Goal: Transaction & Acquisition: Book appointment/travel/reservation

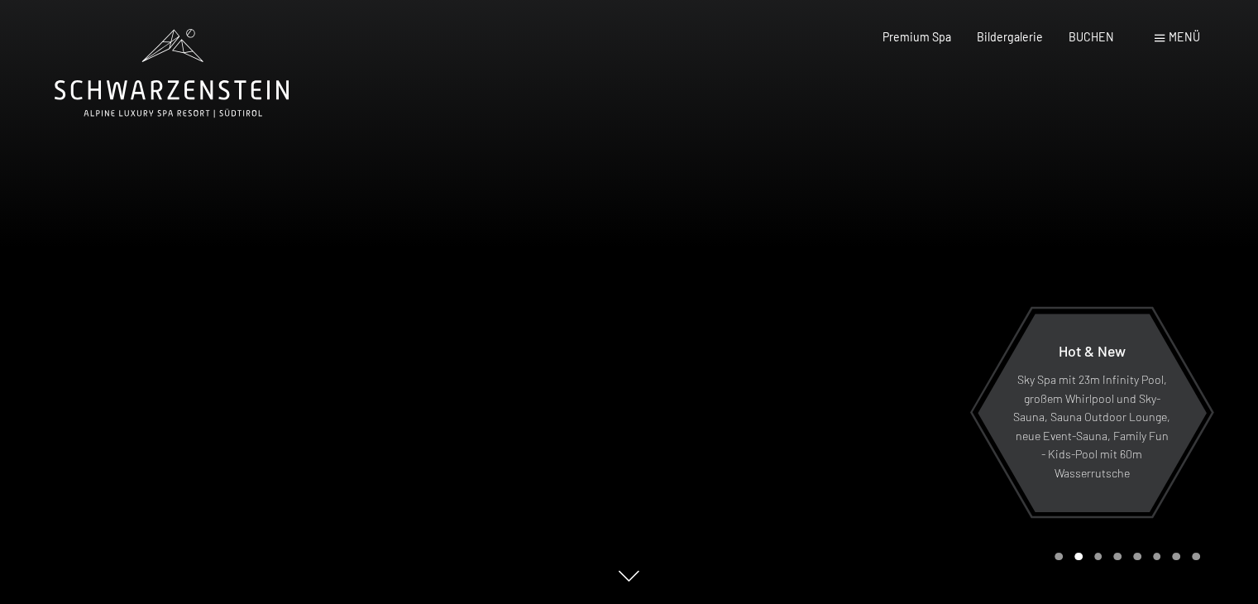
click at [1163, 45] on div "Menü" at bounding box center [1177, 37] width 45 height 17
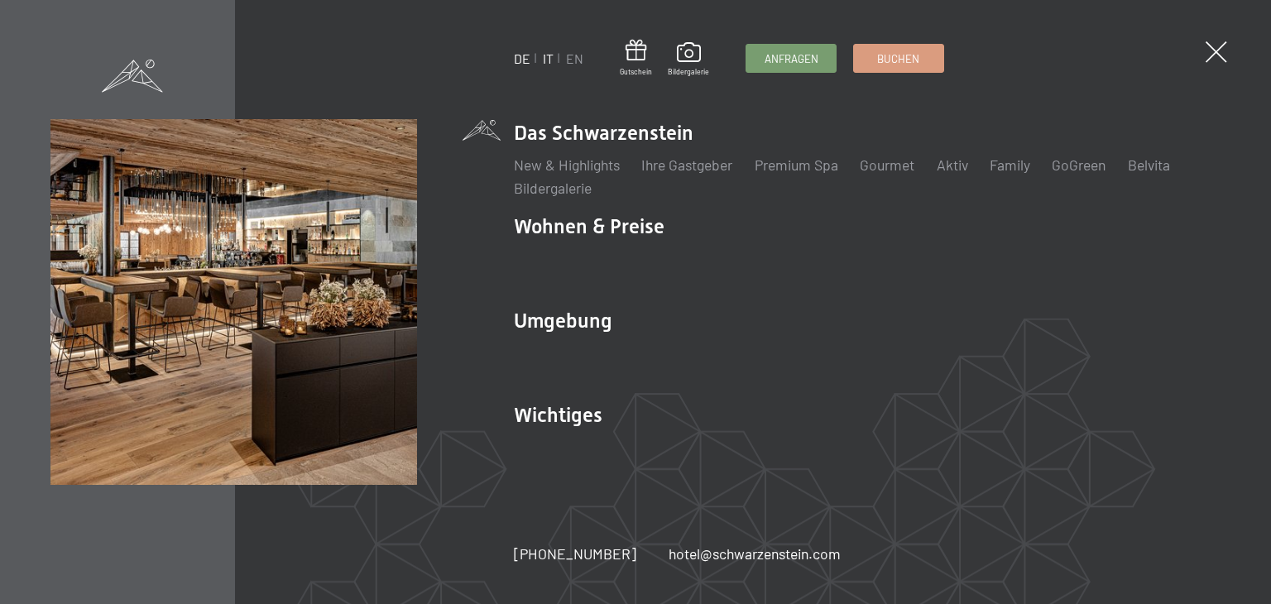
click at [548, 56] on link "IT" at bounding box center [548, 58] width 11 height 16
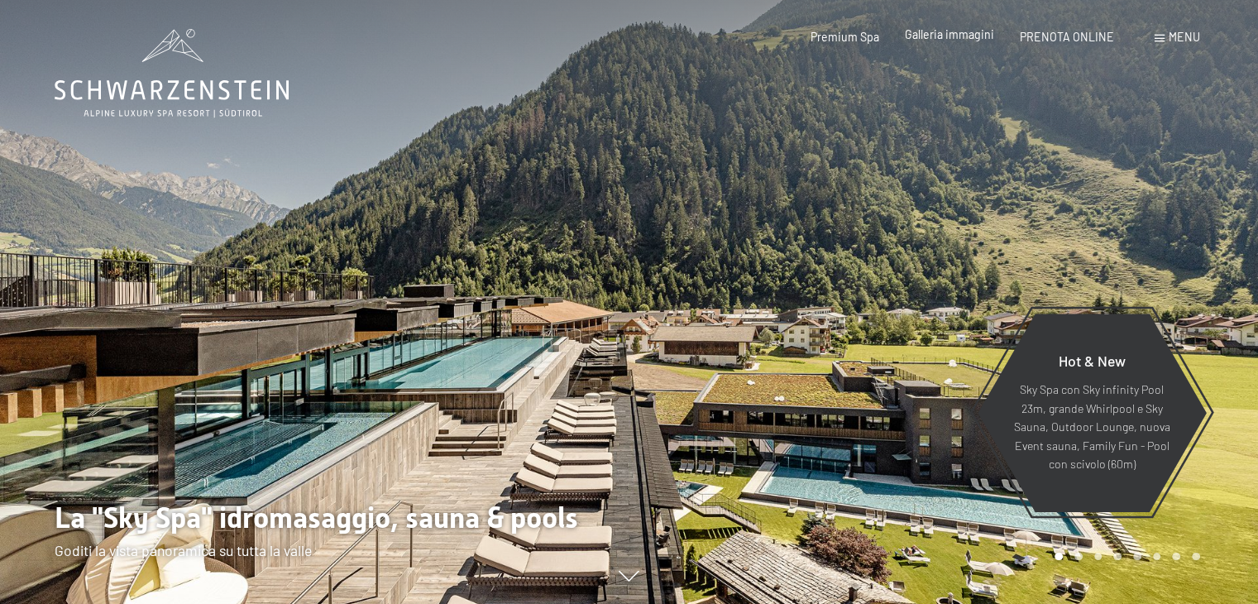
click at [942, 38] on span "Galleria immagini" at bounding box center [949, 34] width 89 height 14
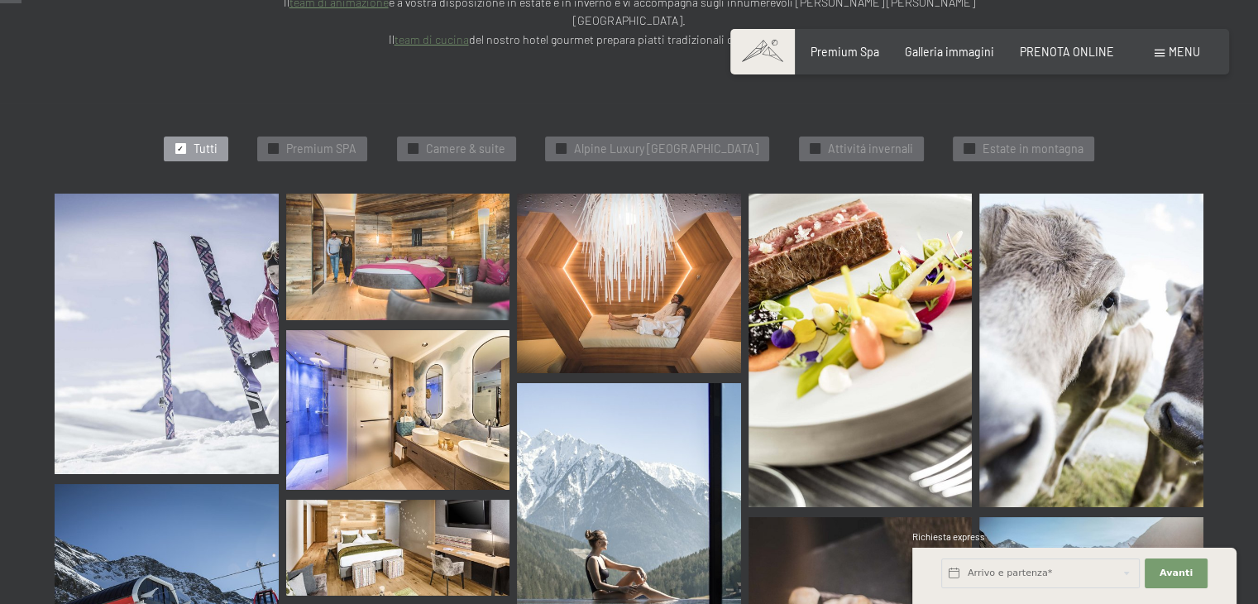
scroll to position [496, 0]
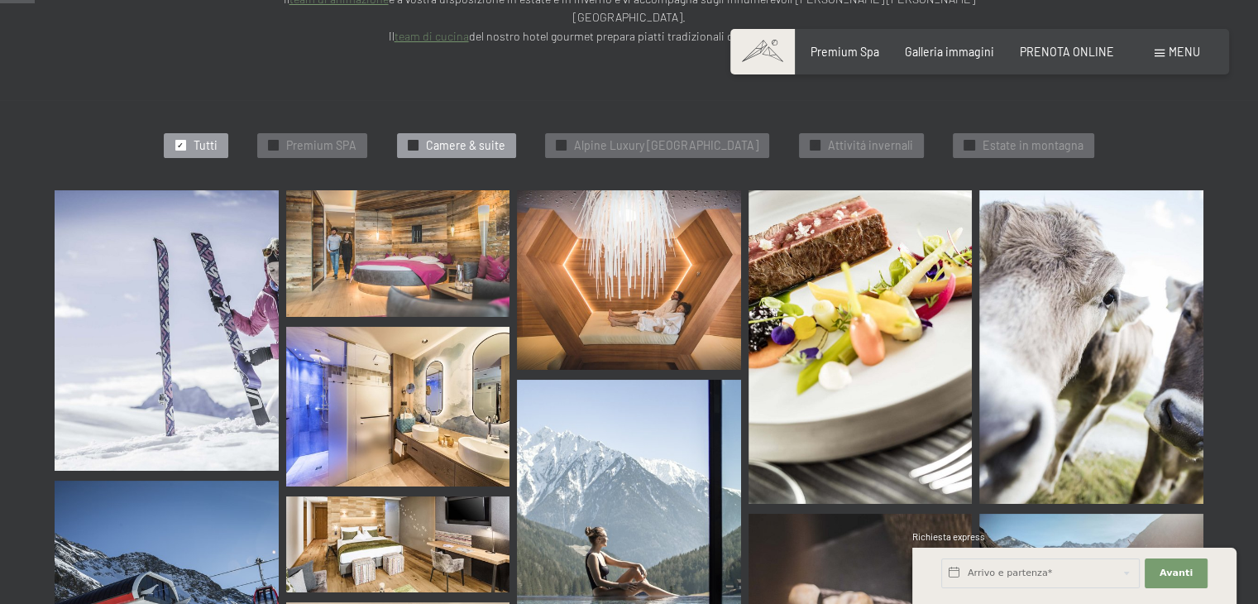
click at [443, 137] on span "Camere & suite" at bounding box center [465, 145] width 79 height 17
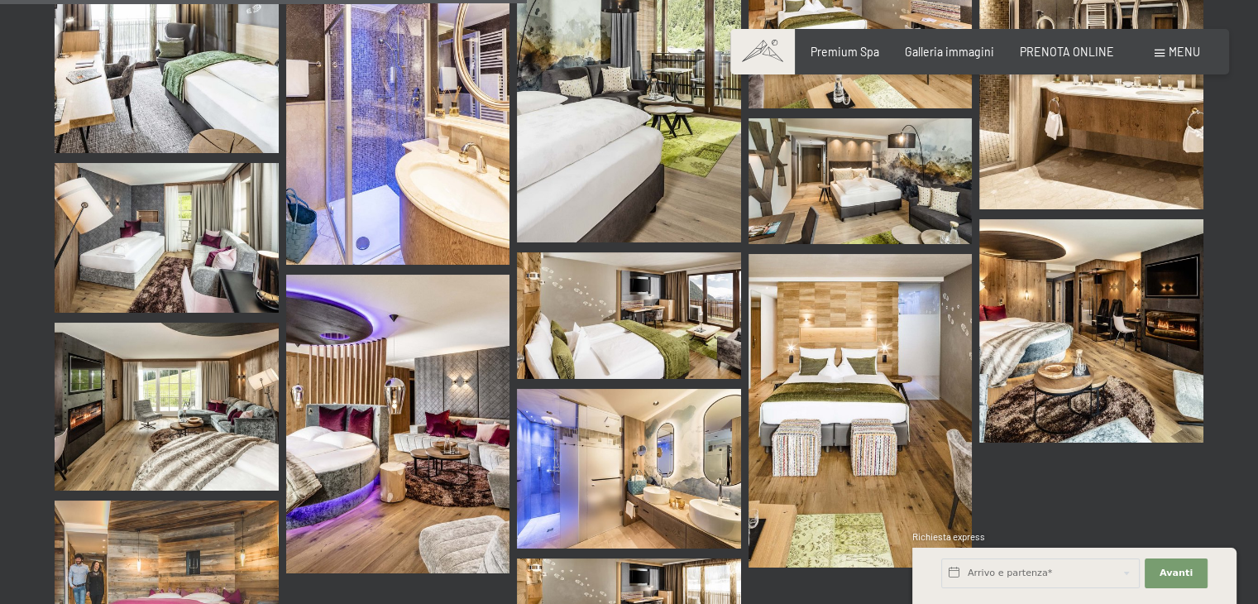
scroll to position [840, 0]
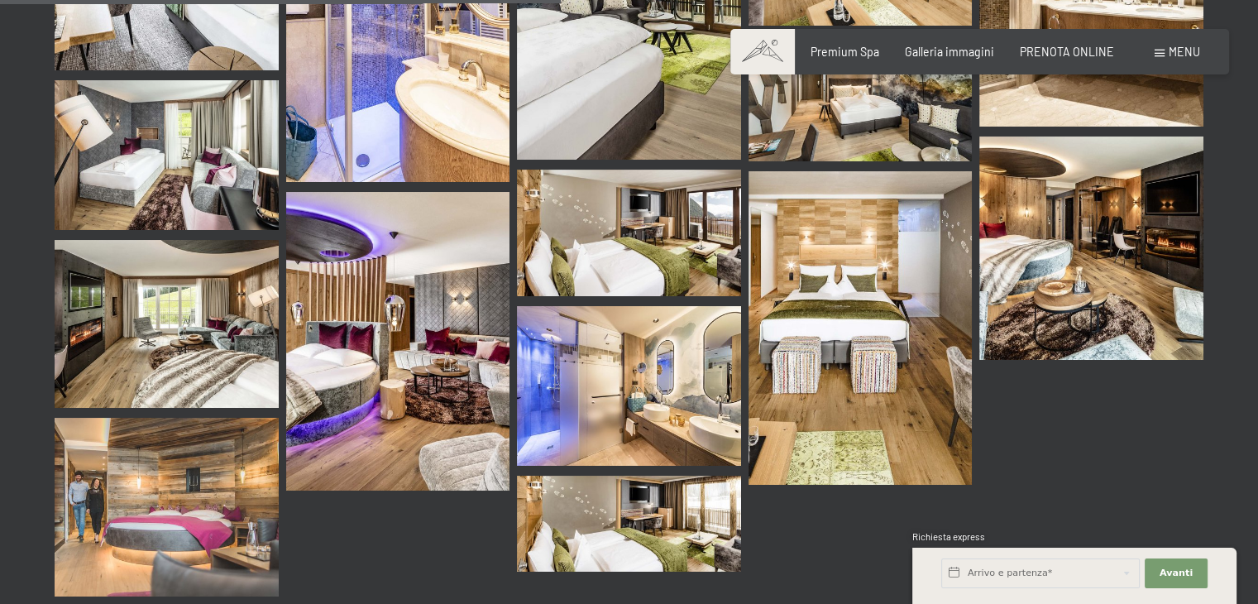
click at [673, 476] on img at bounding box center [629, 524] width 224 height 96
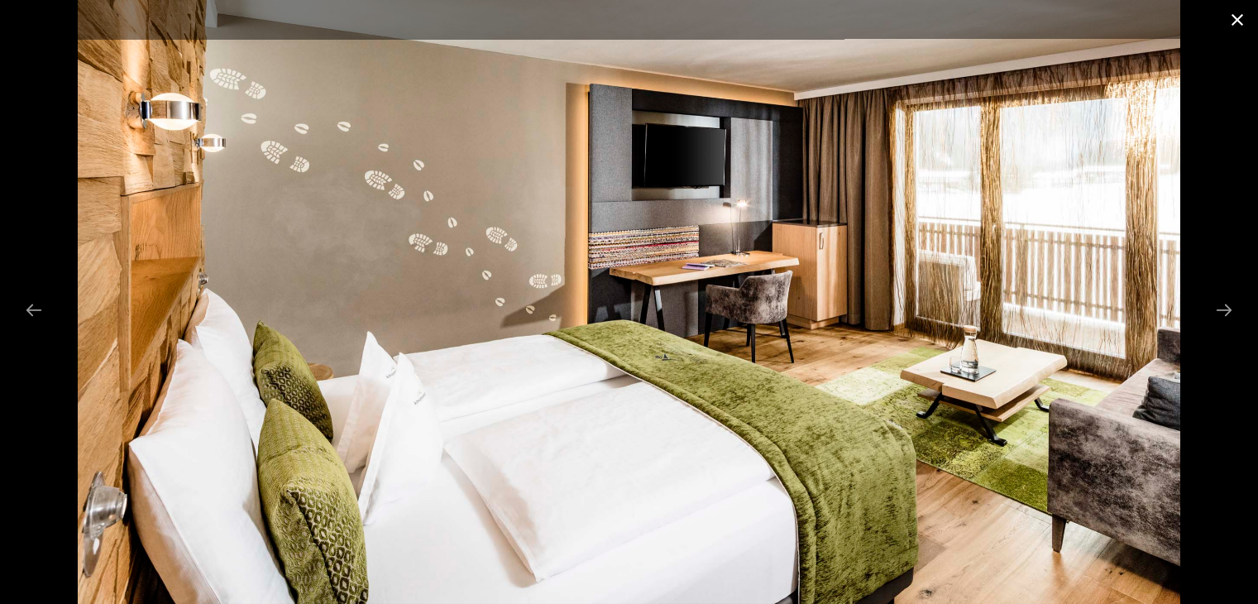
click at [1234, 17] on button "Close gallery" at bounding box center [1237, 19] width 41 height 39
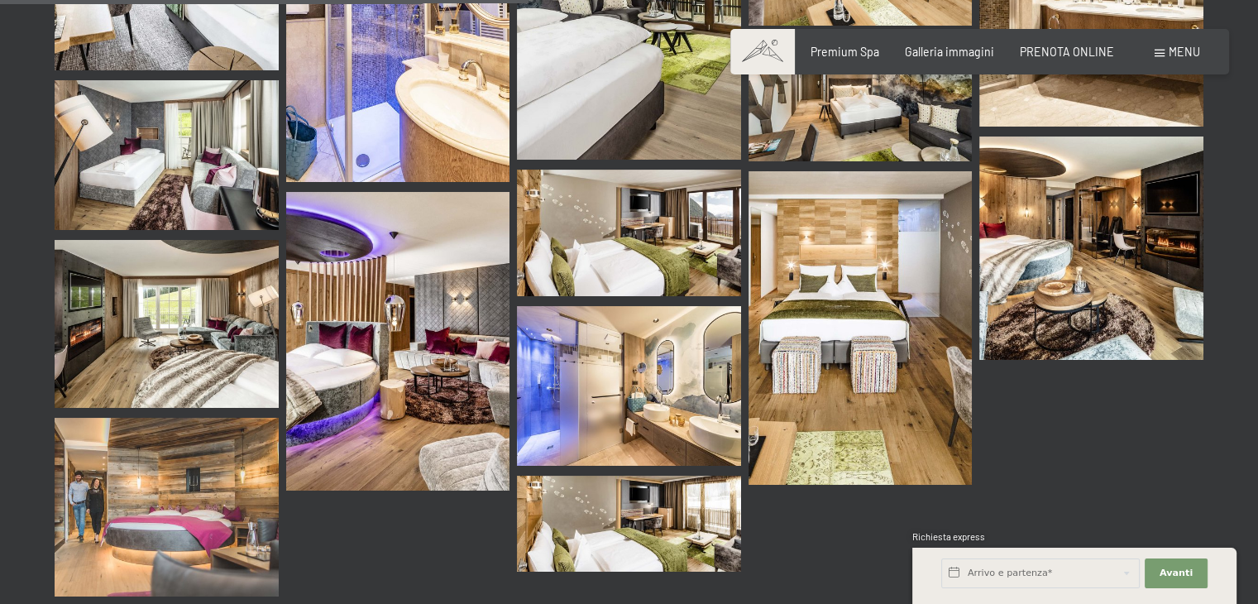
scroll to position [675, 0]
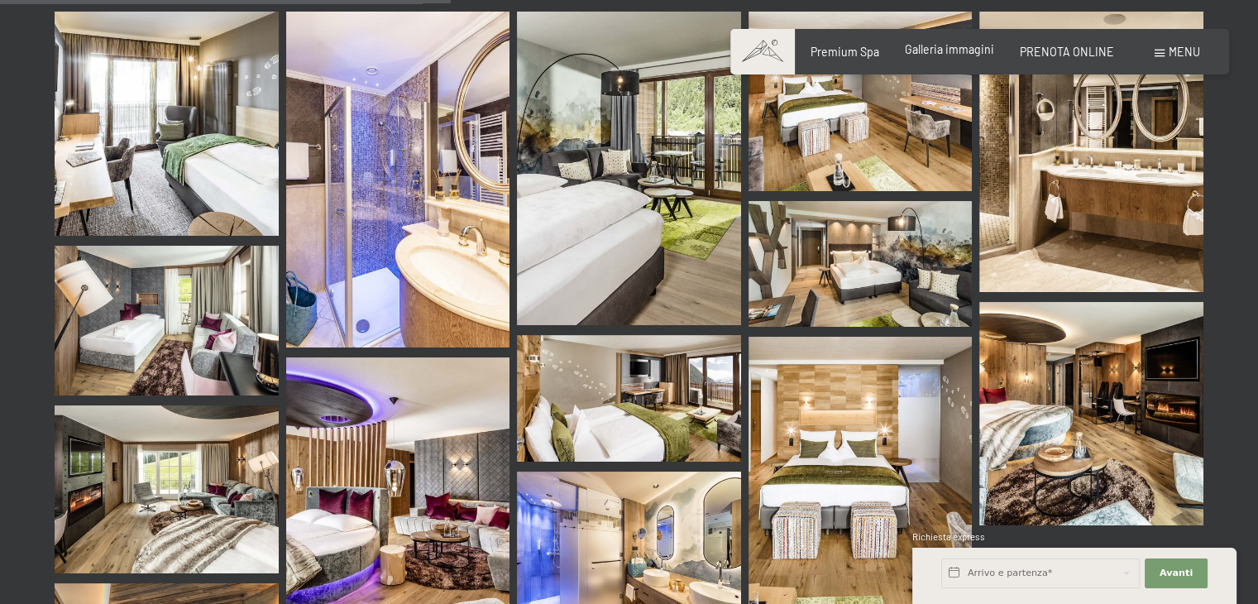
click at [976, 47] on span "Galleria immagini" at bounding box center [949, 49] width 89 height 14
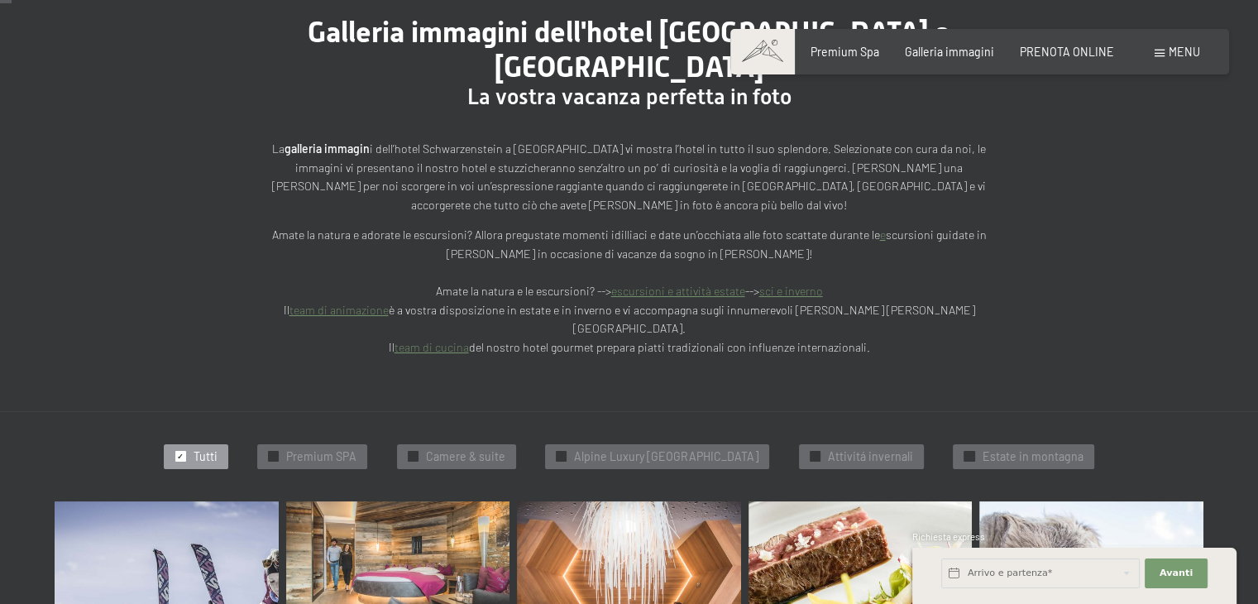
scroll to position [248, 0]
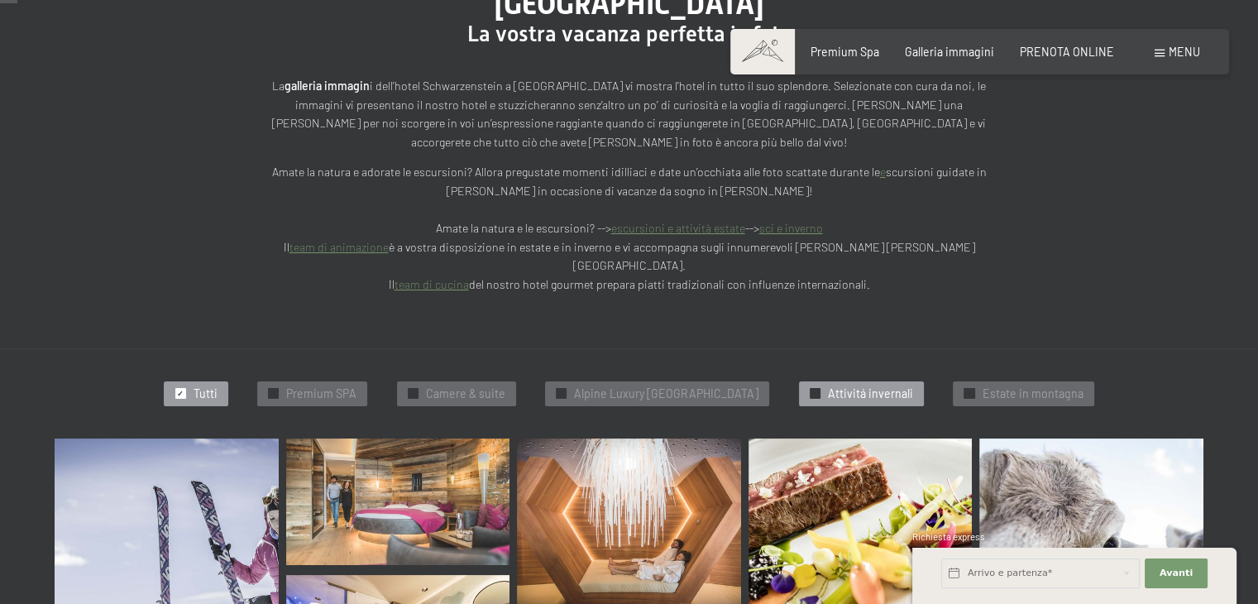
click at [898, 385] on span "Attivitá invernali" at bounding box center [870, 393] width 85 height 17
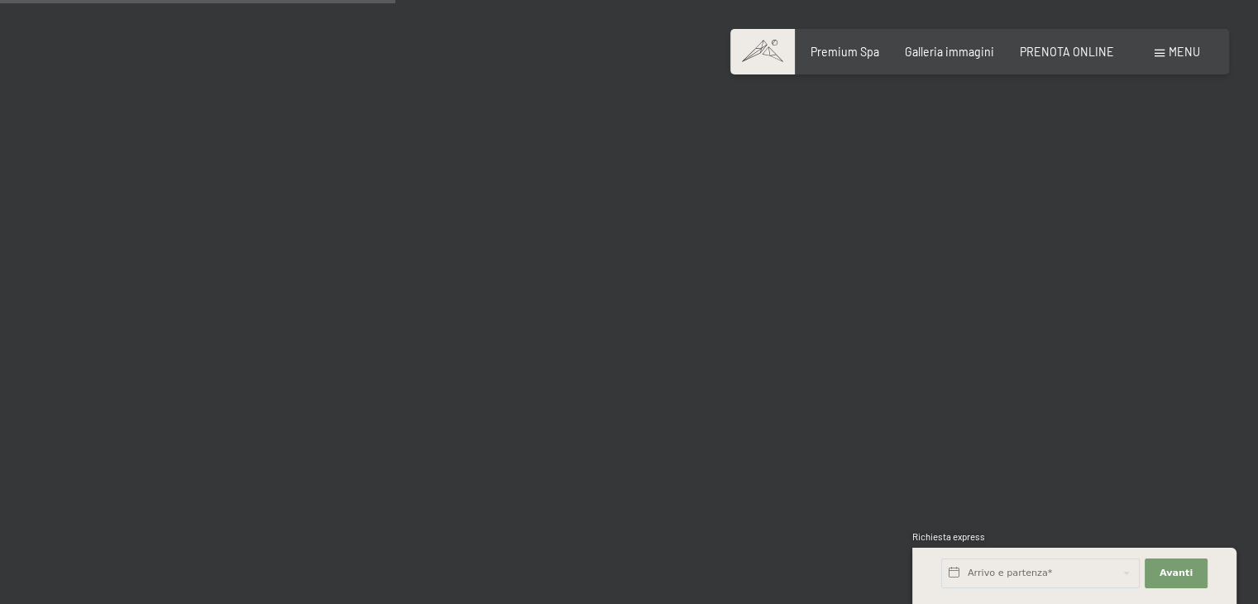
scroll to position [1089, 0]
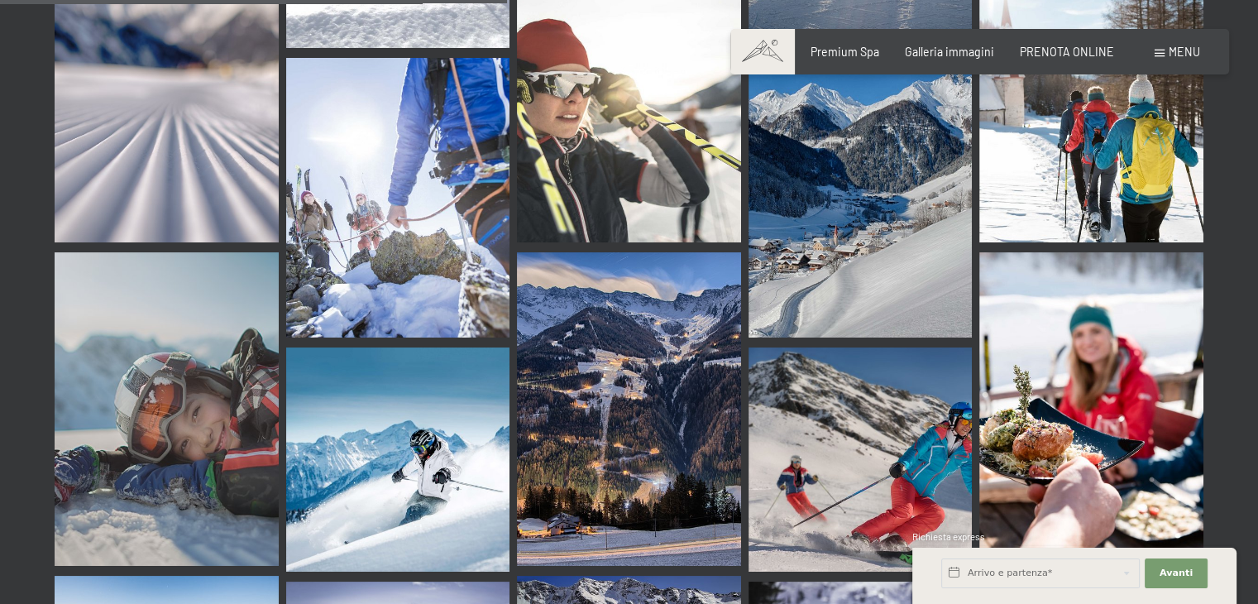
click at [679, 342] on img at bounding box center [629, 409] width 224 height 314
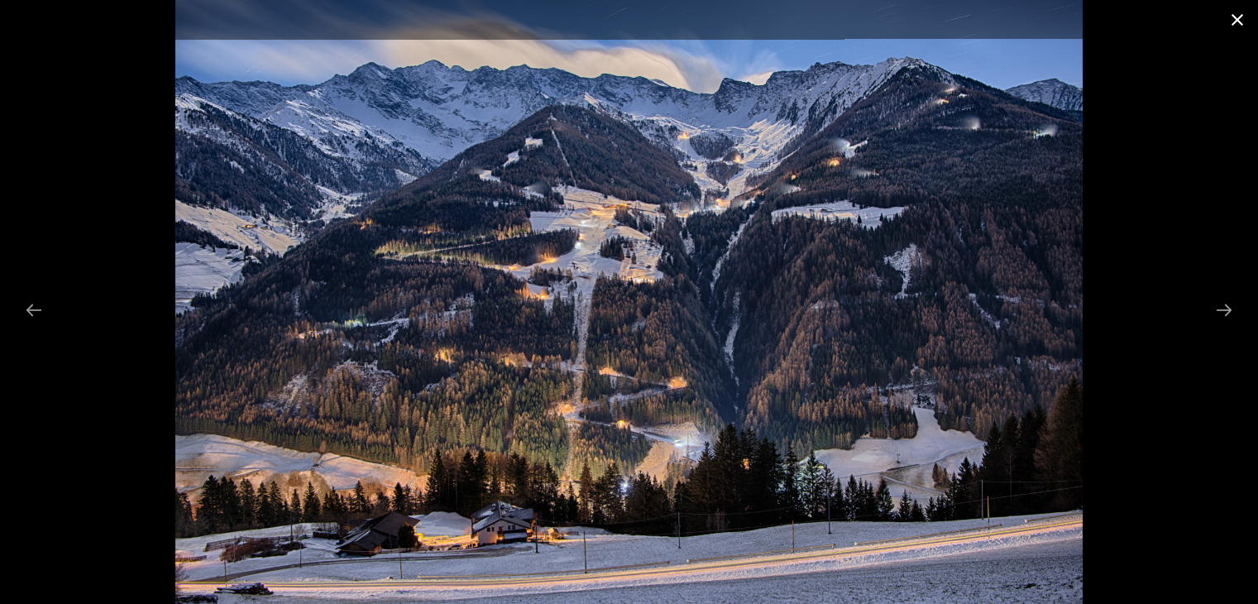
click at [1236, 21] on button "Close gallery" at bounding box center [1237, 19] width 41 height 39
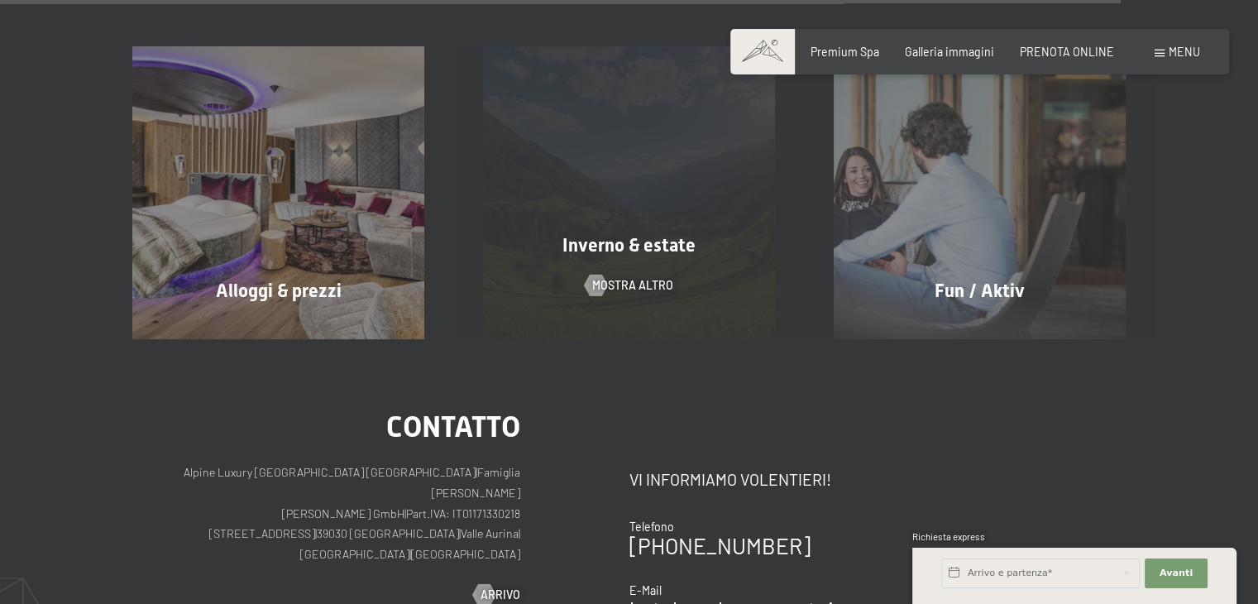
scroll to position [2330, 0]
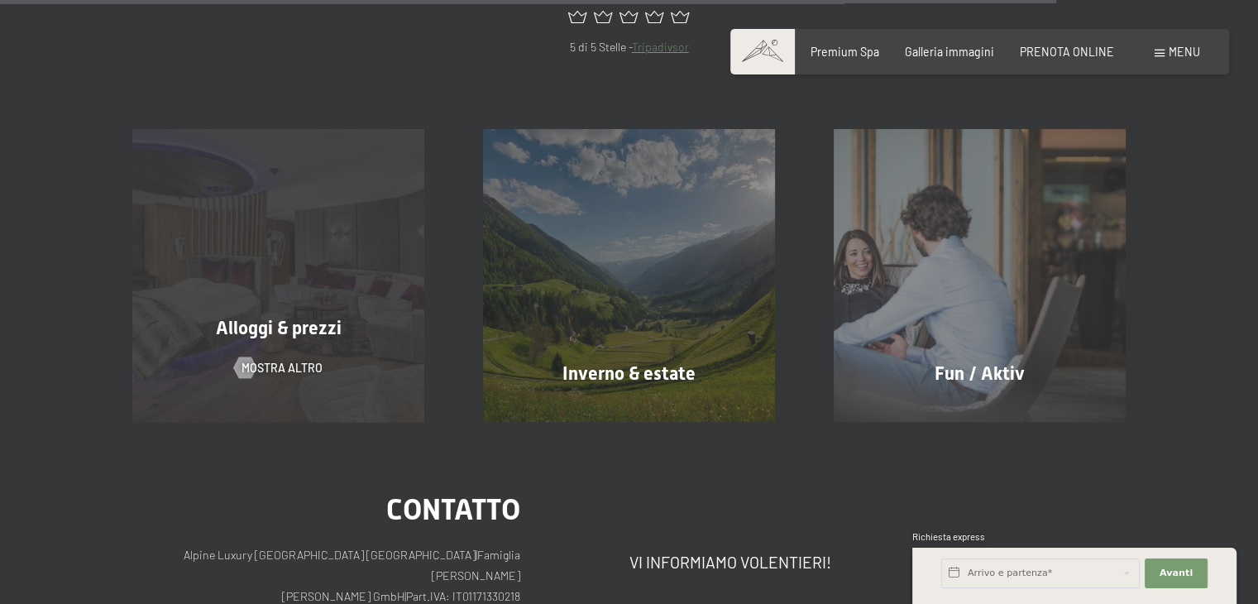
click at [331, 216] on div "Alloggi & prezzi mostra altro" at bounding box center [278, 275] width 351 height 292
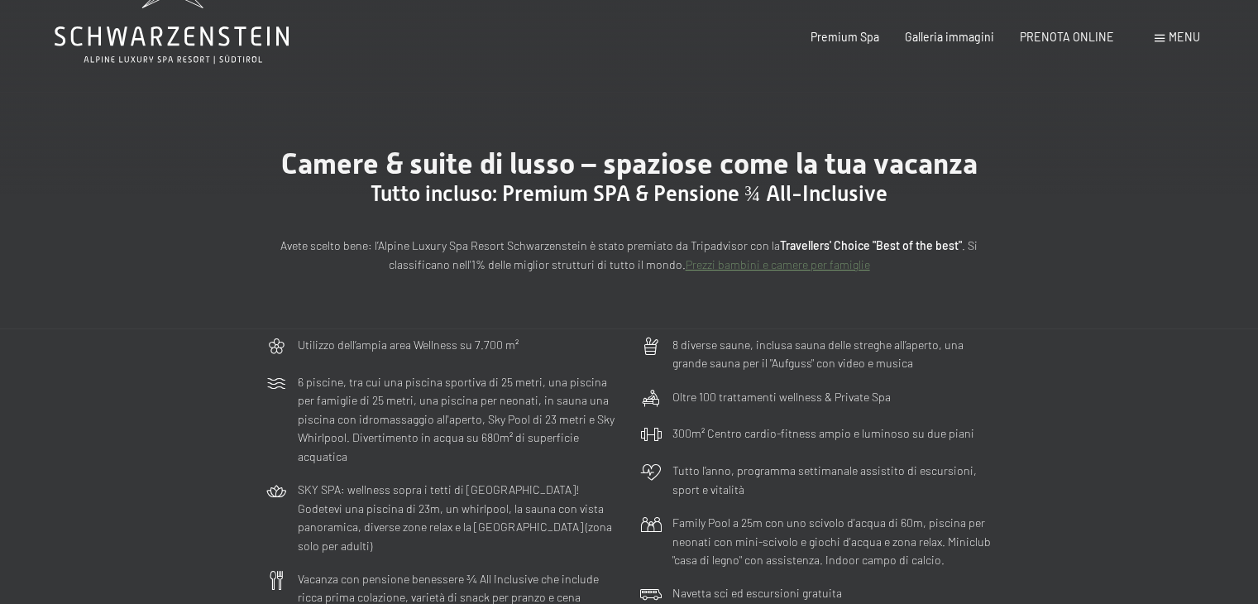
scroll to position [83, 0]
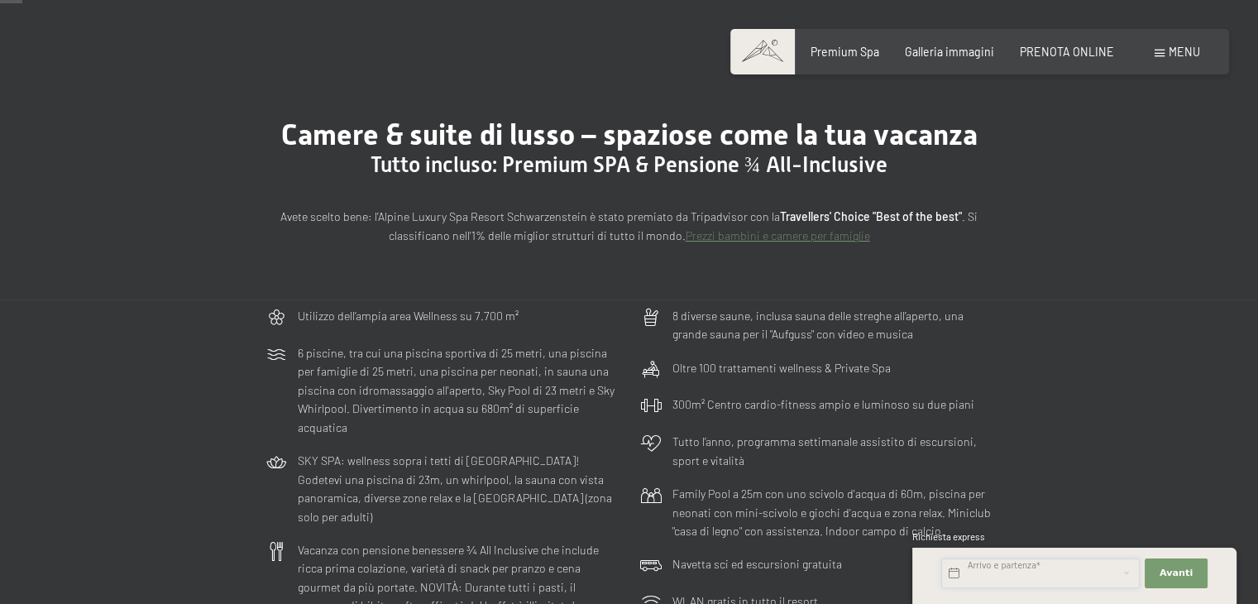
click at [1009, 571] on input "text" at bounding box center [1040, 573] width 199 height 30
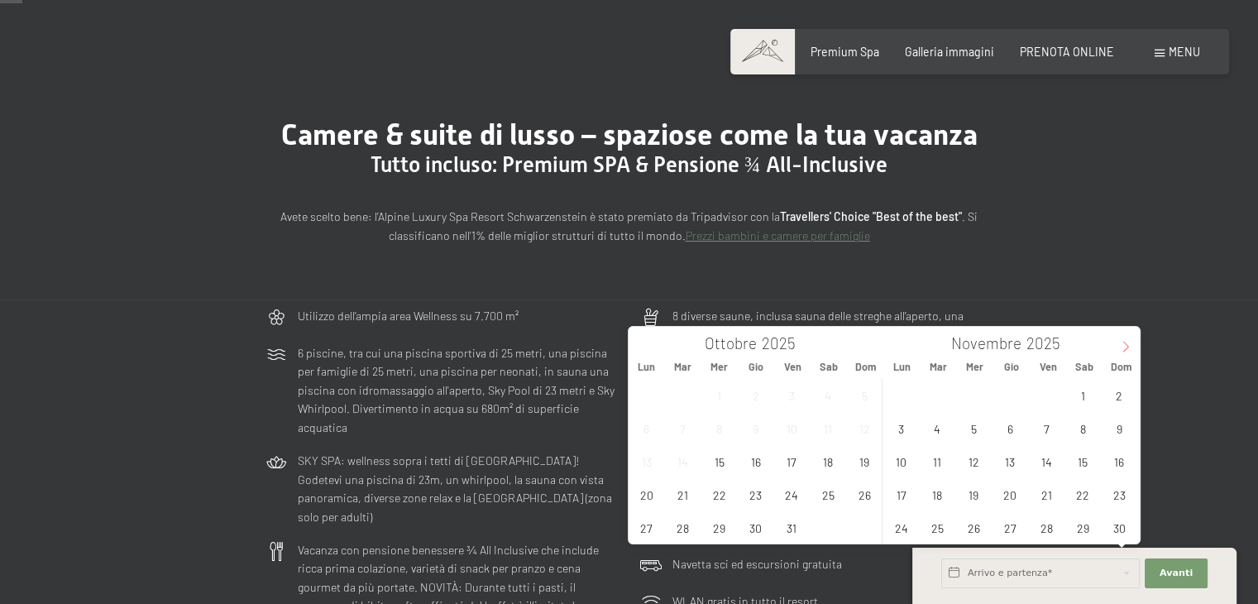
click at [1123, 342] on icon at bounding box center [1126, 347] width 12 height 12
click at [1118, 397] on span "7" at bounding box center [1120, 395] width 32 height 32
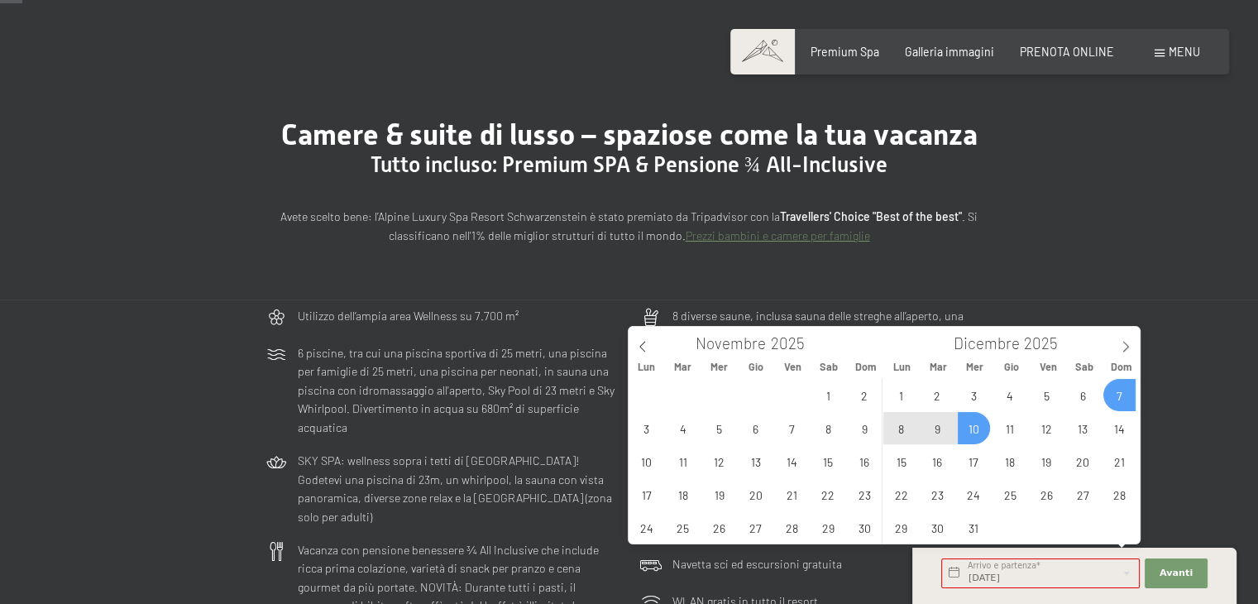
click at [979, 434] on span "10" at bounding box center [974, 428] width 32 height 32
type input "Dom. 07/12/2025 - Mer. 10/12/2025"
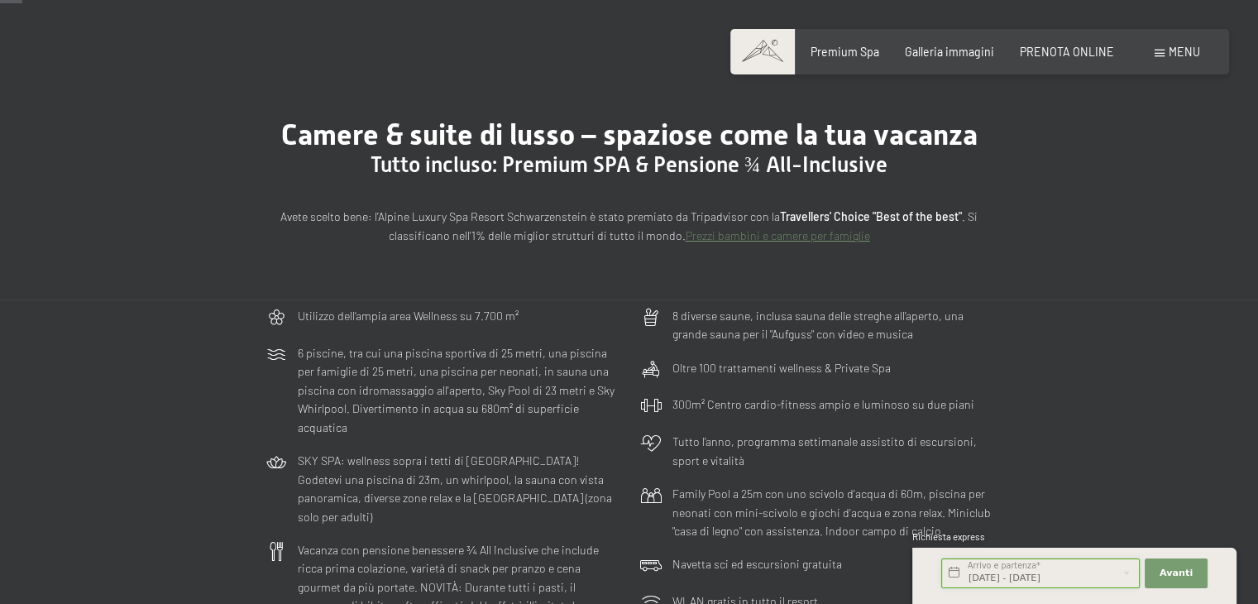
scroll to position [0, 3]
click at [1175, 567] on span "Avanti" at bounding box center [1176, 573] width 33 height 13
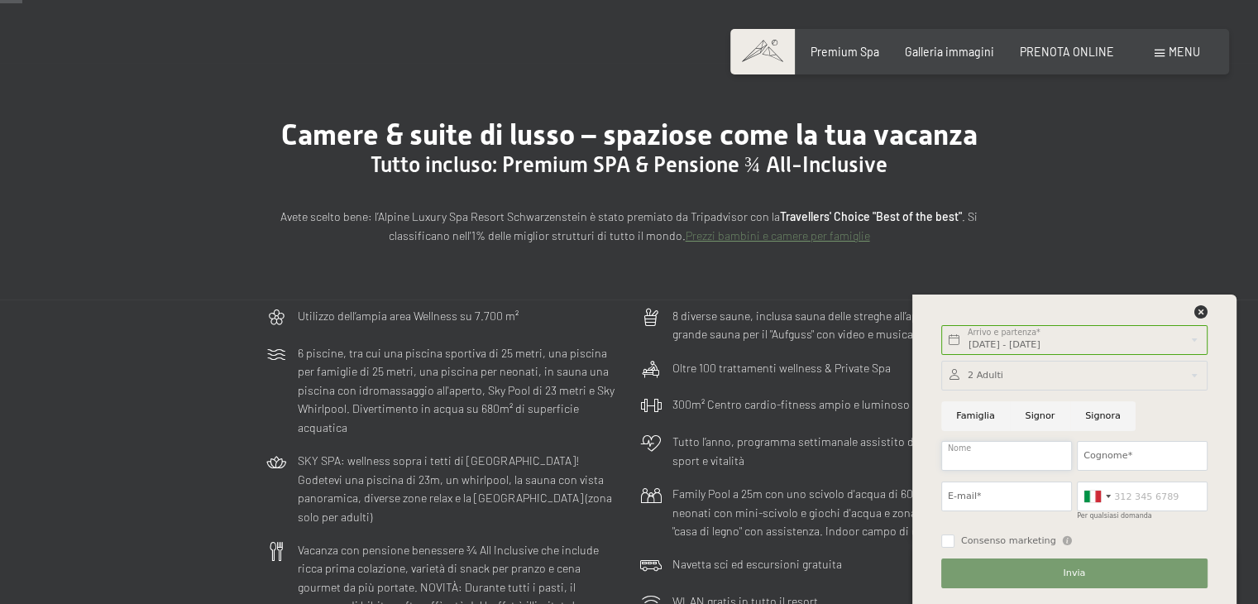
click at [985, 456] on input "Nome" at bounding box center [1006, 456] width 131 height 30
type input "Francesco"
type input "Di Dio"
type input "francesco.didio74@libero.it"
type input "3427541834"
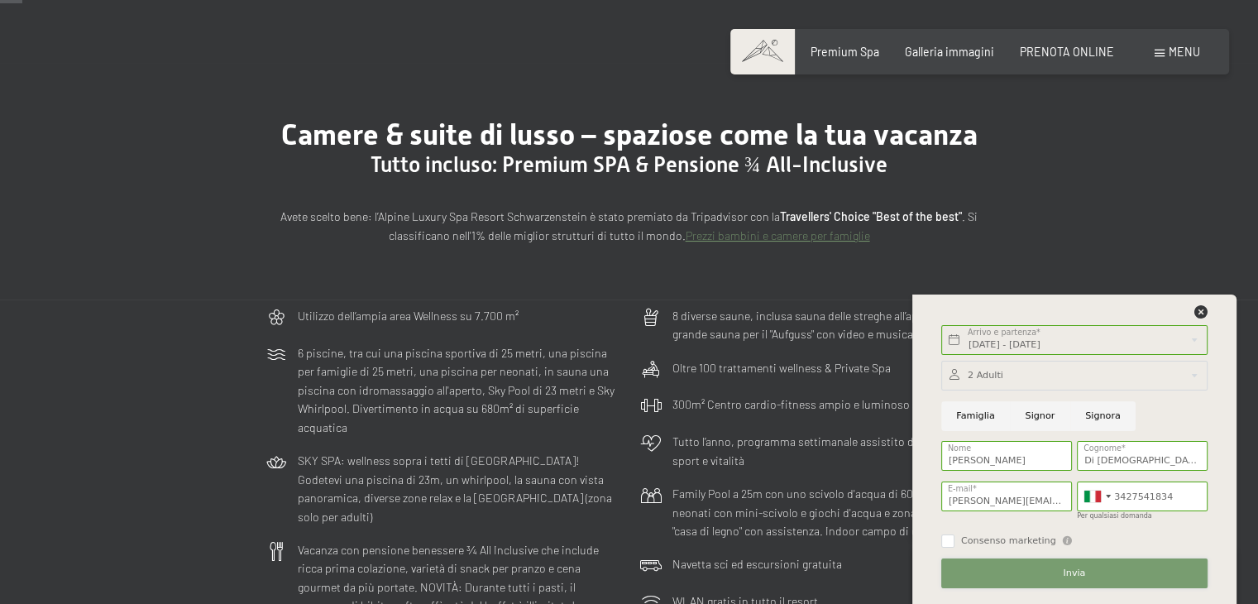
click at [1078, 567] on span "Invia" at bounding box center [1074, 573] width 22 height 13
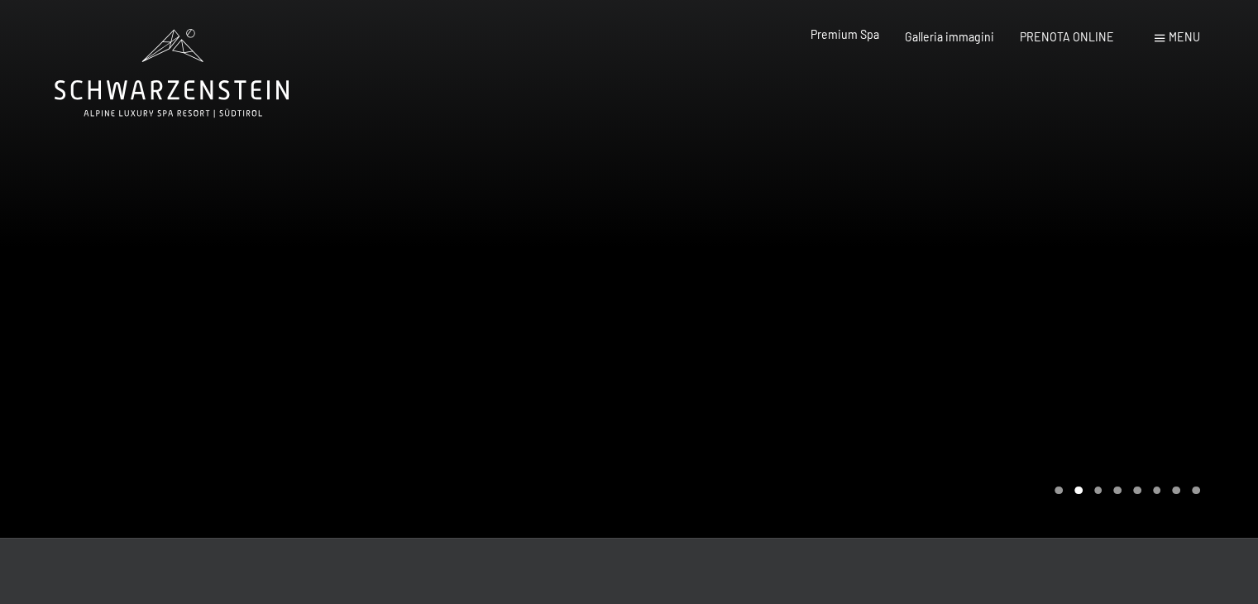
click at [867, 33] on span "Premium Spa" at bounding box center [845, 34] width 69 height 14
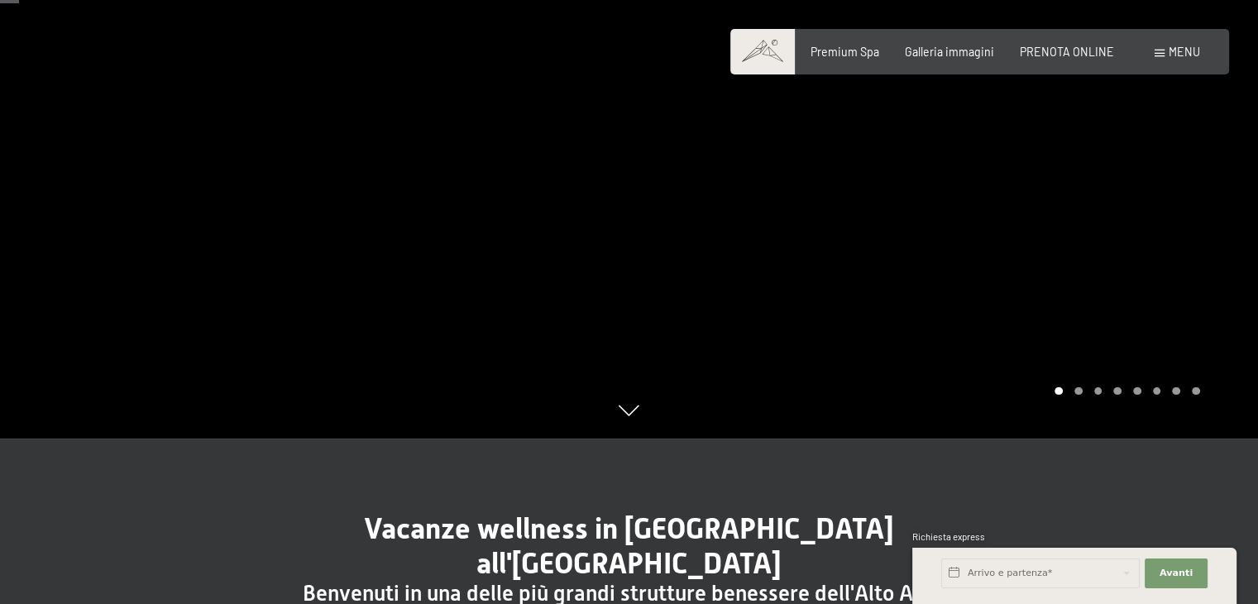
scroll to position [83, 0]
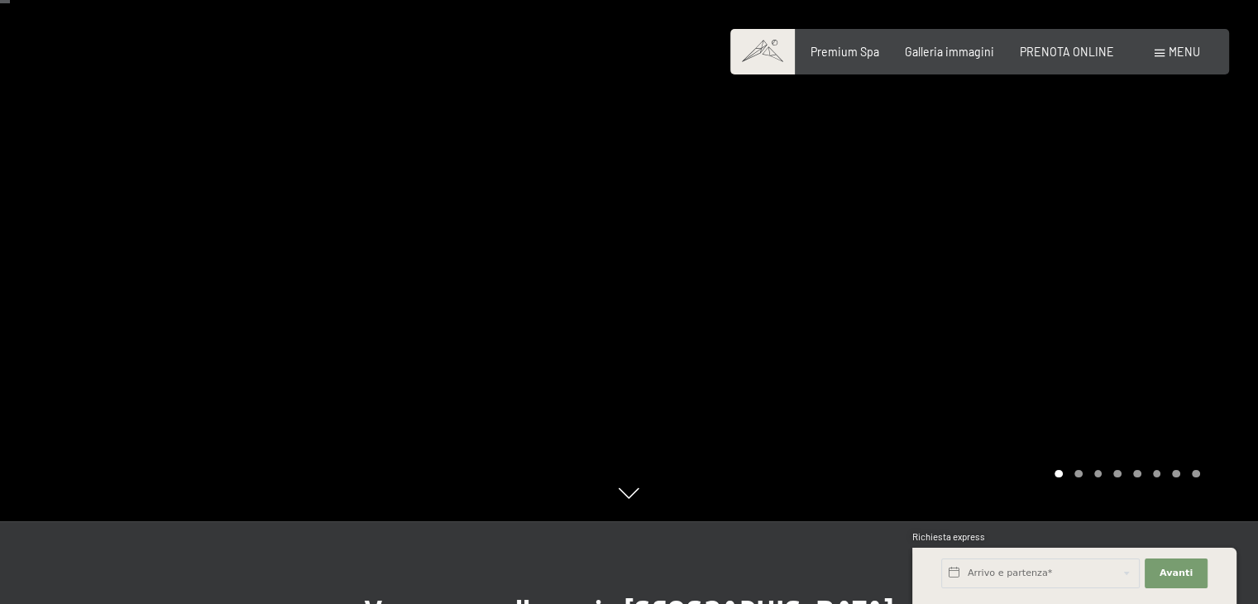
click at [1212, 282] on div at bounding box center [945, 219] width 630 height 604
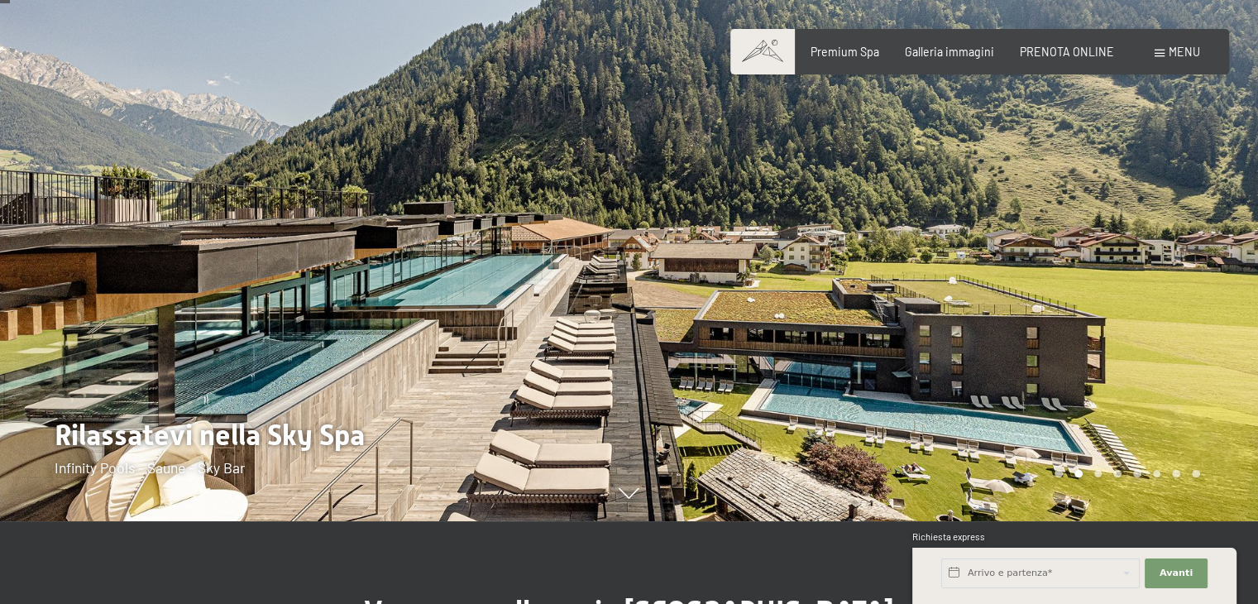
click at [1212, 282] on div at bounding box center [945, 219] width 630 height 604
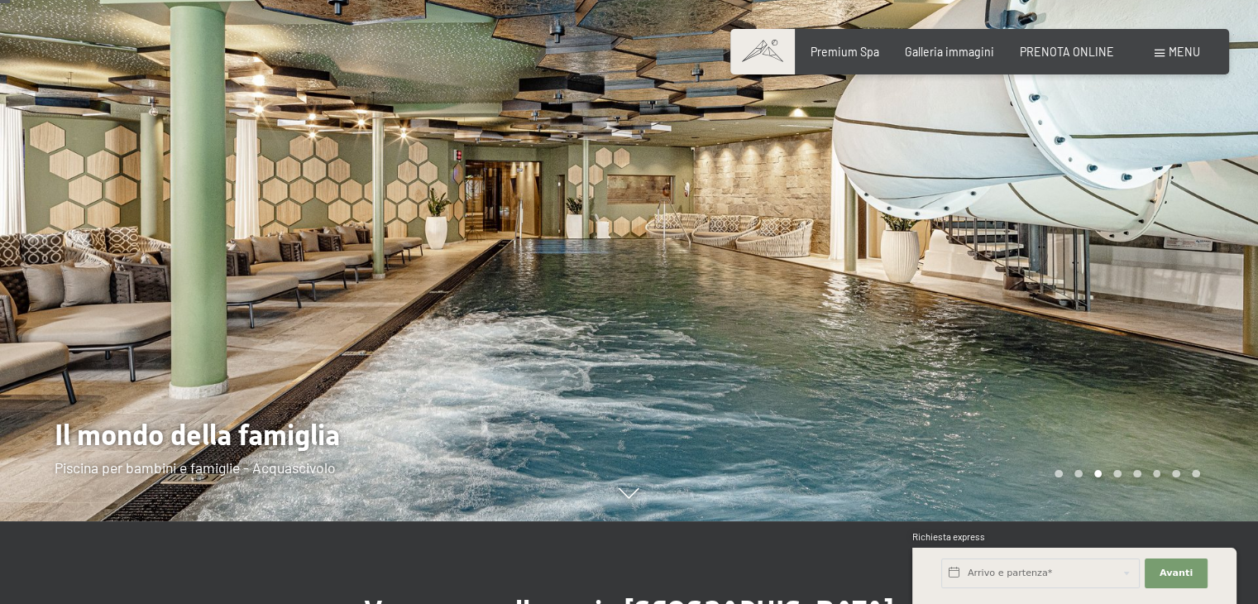
click at [1211, 282] on div at bounding box center [945, 219] width 630 height 604
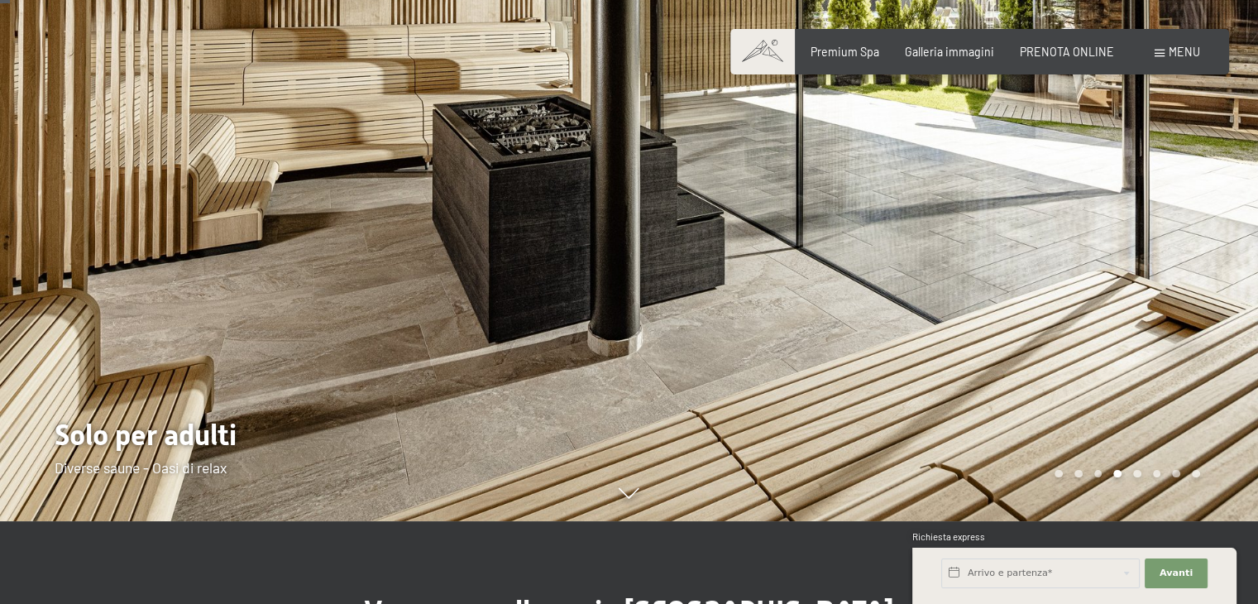
click at [1211, 282] on div at bounding box center [945, 219] width 630 height 604
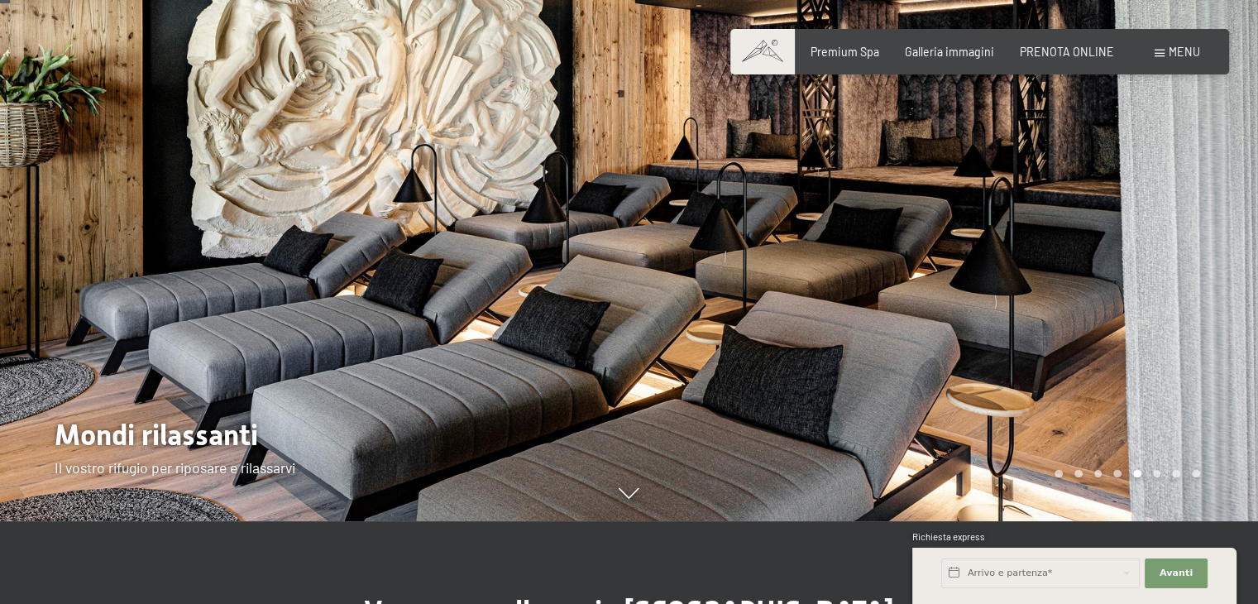
click at [1211, 282] on div at bounding box center [945, 219] width 630 height 604
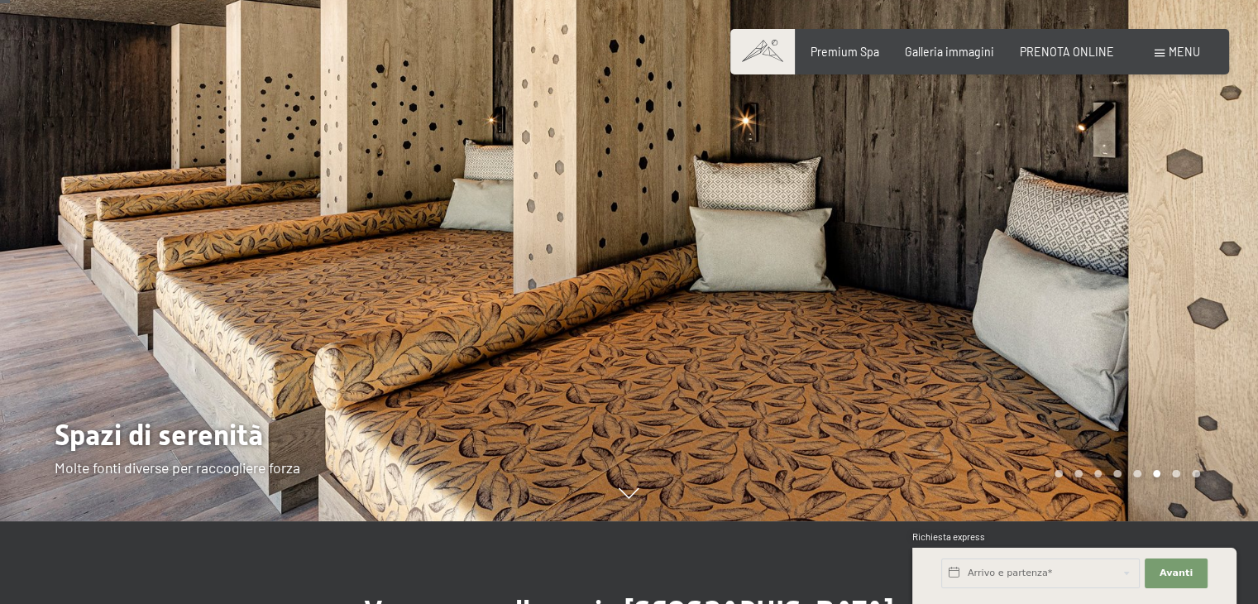
click at [1211, 282] on div at bounding box center [945, 219] width 630 height 604
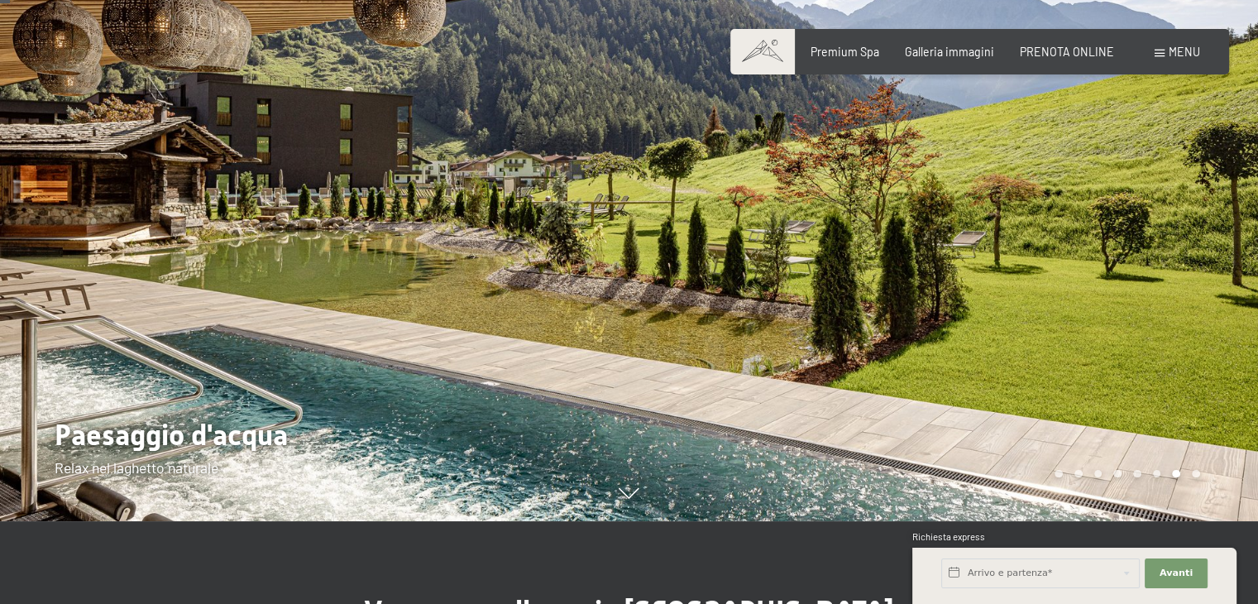
click at [1211, 282] on div at bounding box center [945, 219] width 630 height 604
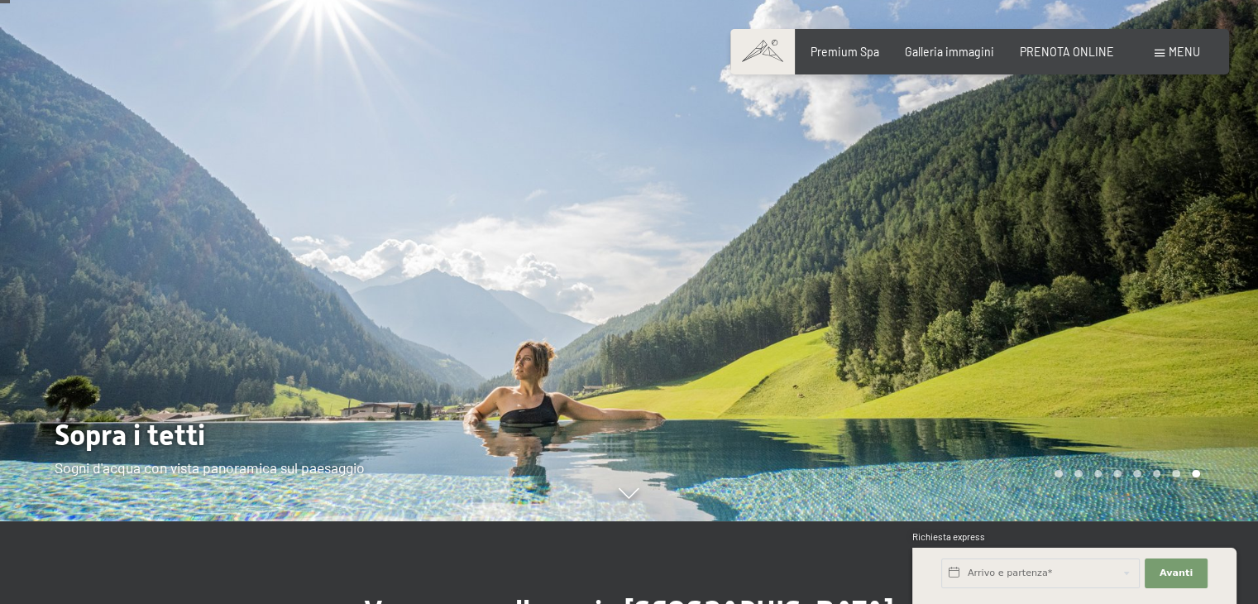
click at [1205, 279] on div at bounding box center [945, 219] width 630 height 604
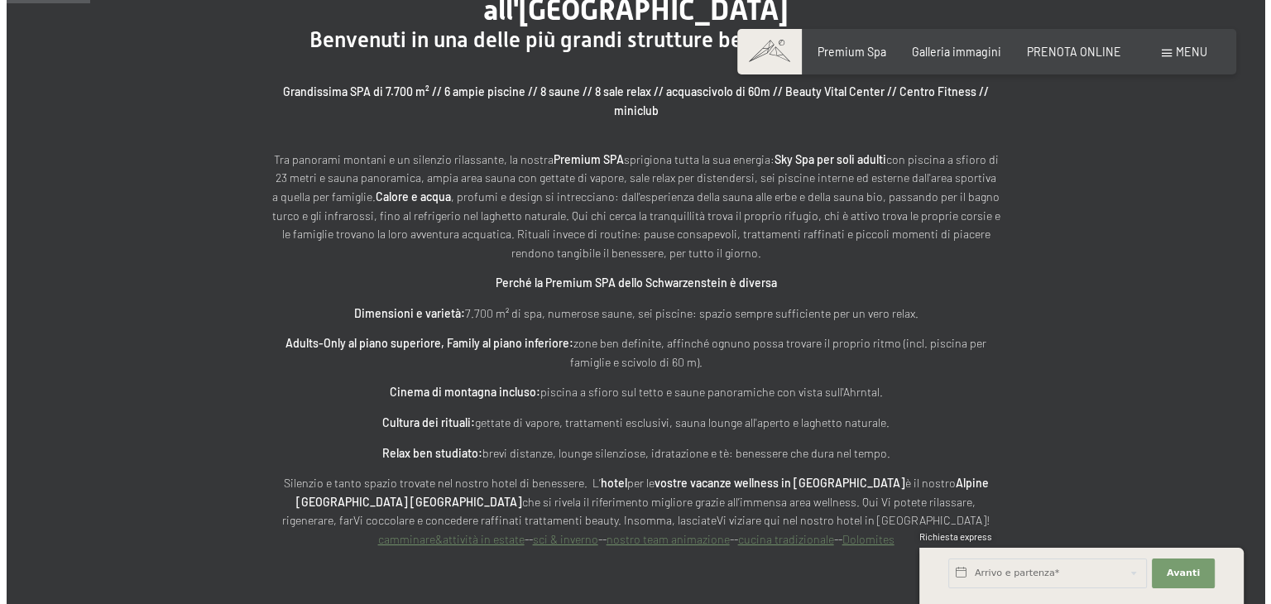
scroll to position [745, 0]
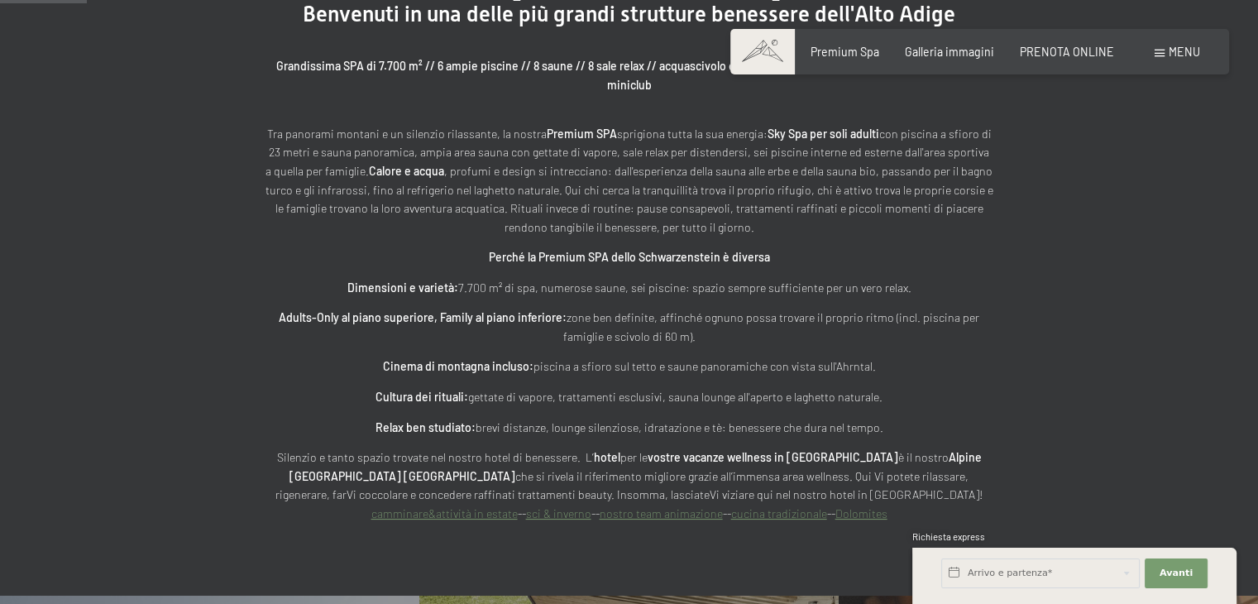
drag, startPoint x: 1094, startPoint y: 140, endPoint x: 1184, endPoint y: 49, distance: 127.5
click at [1184, 49] on span "Menu" at bounding box center [1184, 52] width 31 height 14
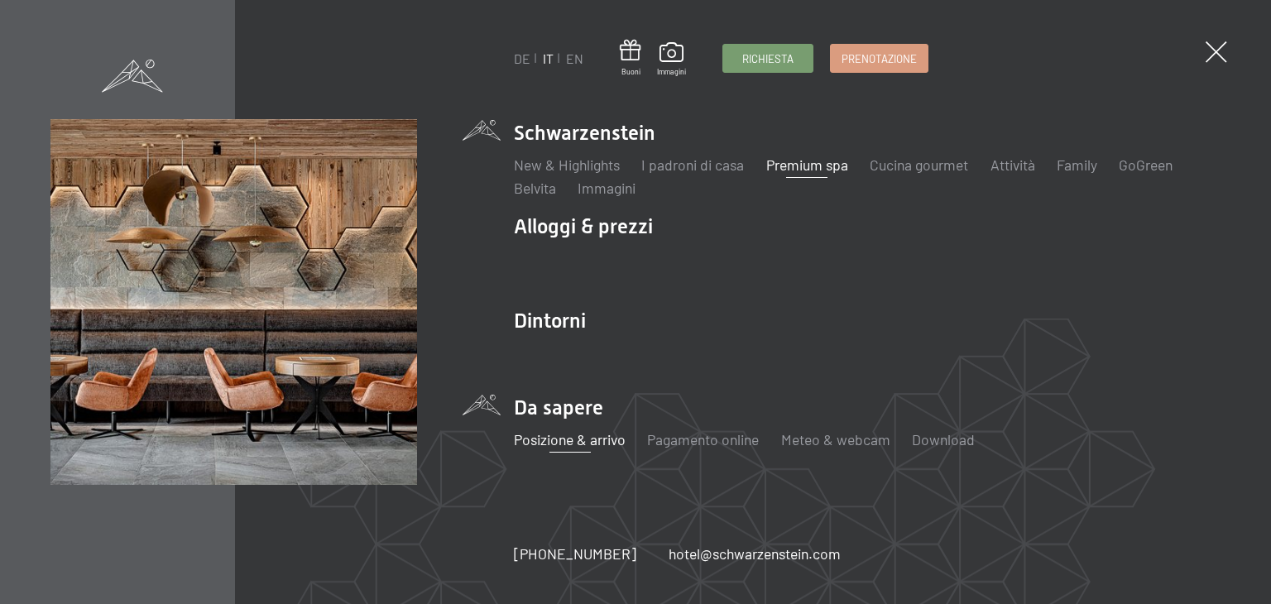
click at [546, 448] on link "Posizione & arrivo" at bounding box center [570, 439] width 112 height 18
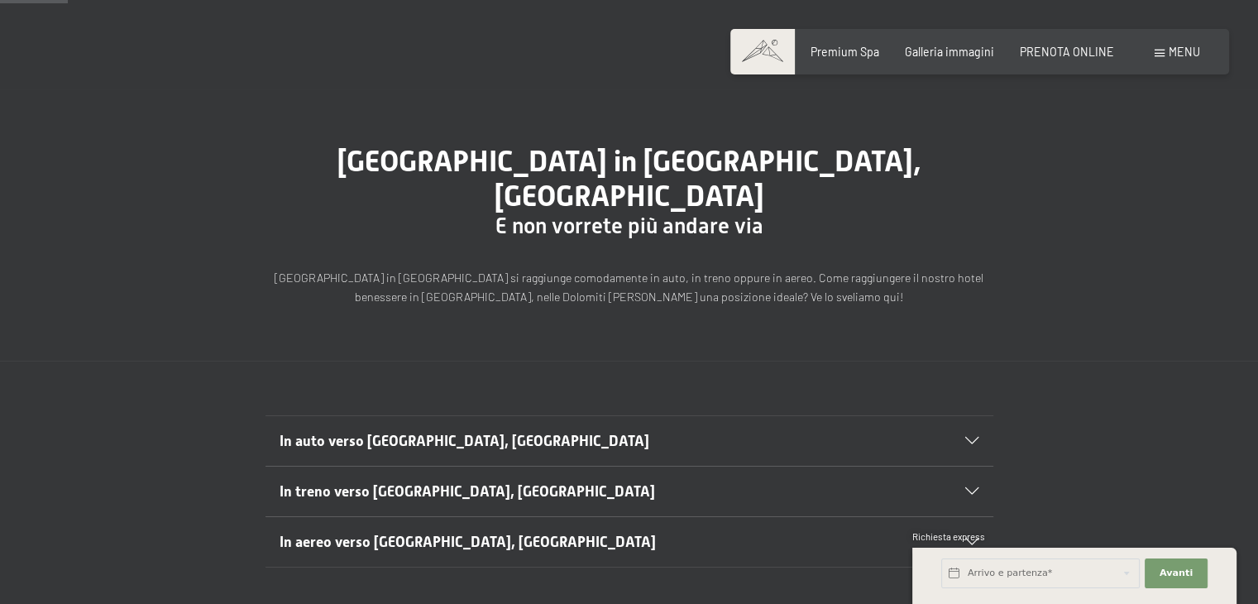
scroll to position [83, 0]
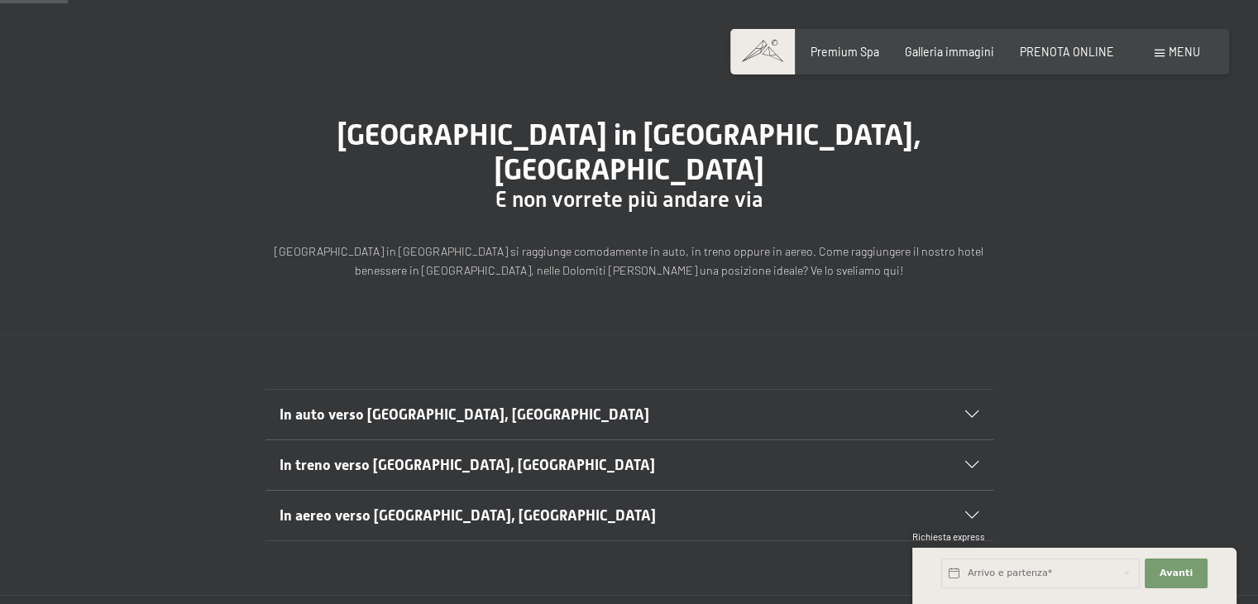
click at [464, 406] on span "In auto verso Lutago, Alto Adige" at bounding box center [465, 414] width 370 height 17
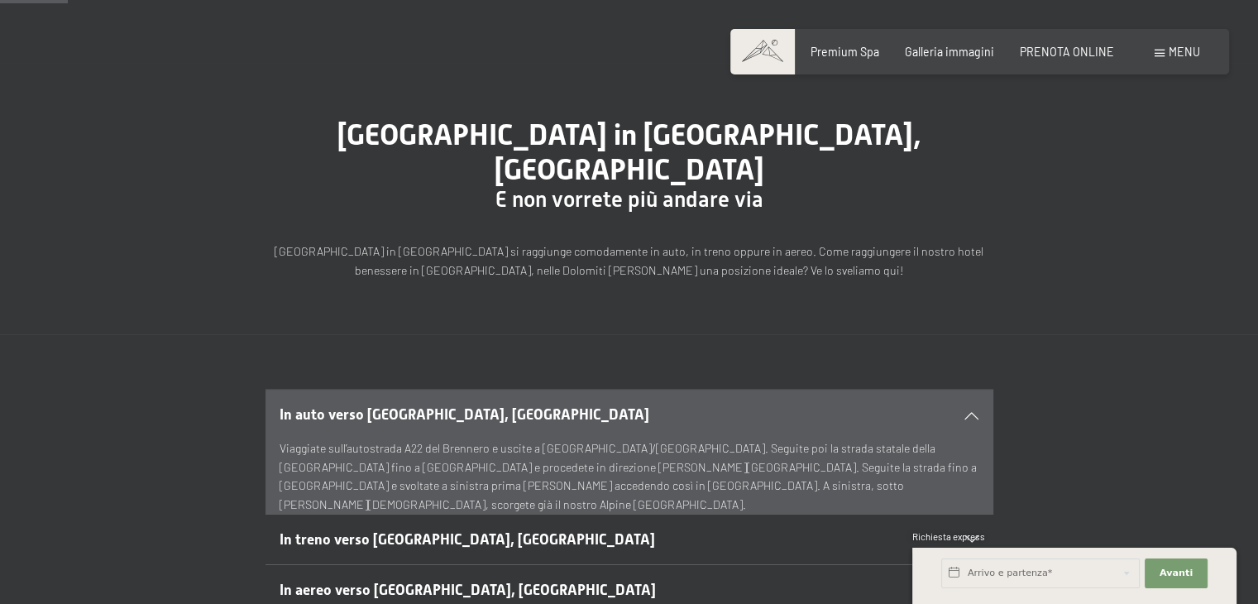
click at [966, 411] on icon at bounding box center [971, 414] width 13 height 7
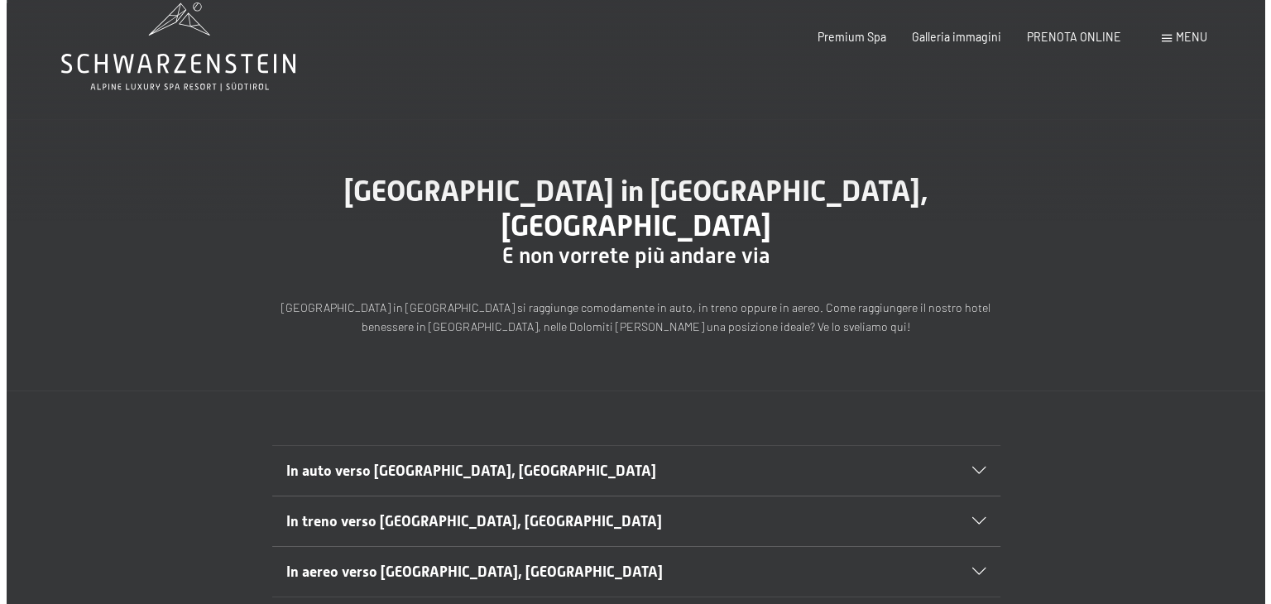
scroll to position [0, 0]
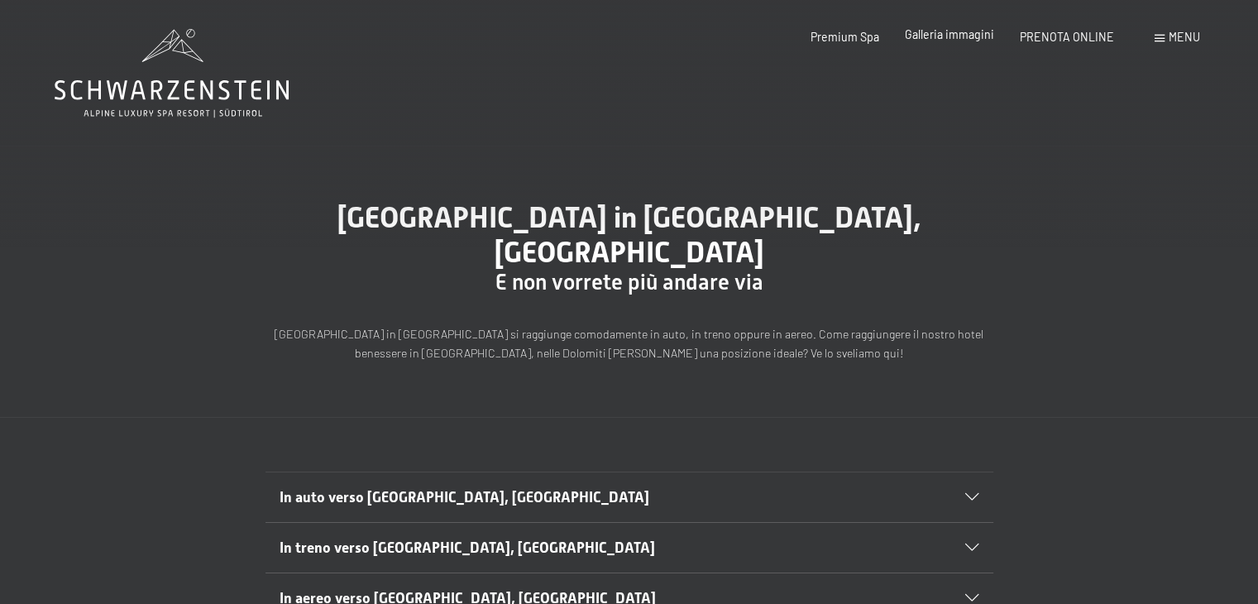
click at [960, 32] on span "Galleria immagini" at bounding box center [949, 34] width 89 height 14
click at [976, 34] on span "Galleria immagini" at bounding box center [949, 34] width 89 height 14
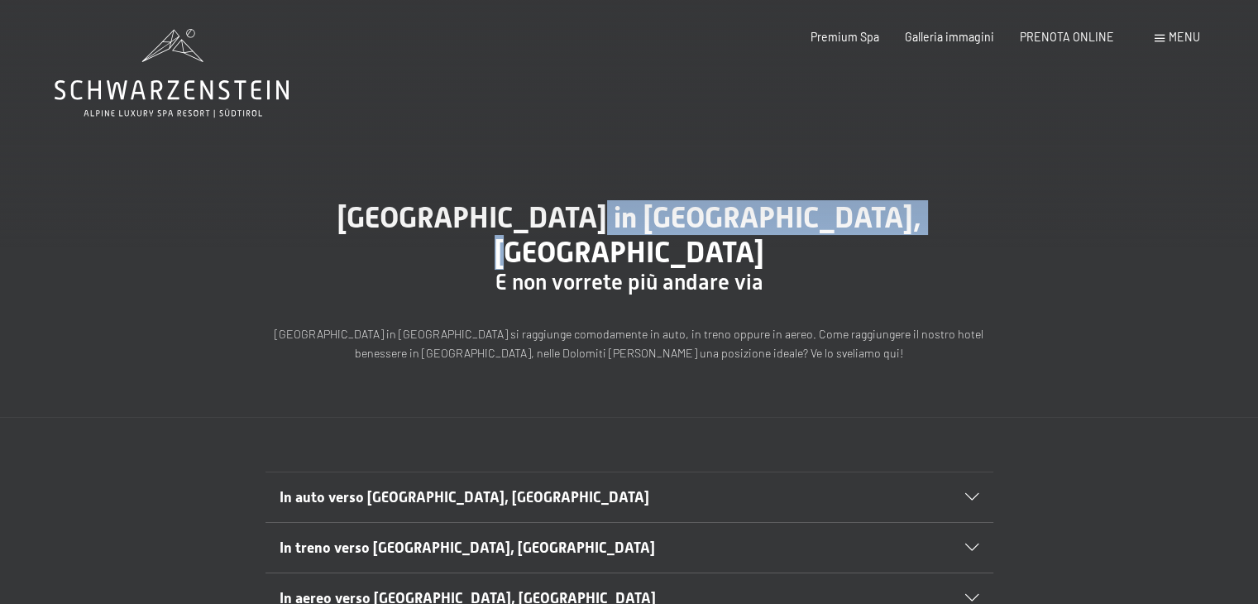
drag, startPoint x: 496, startPoint y: 216, endPoint x: 811, endPoint y: 219, distance: 314.4
click at [811, 219] on span "Arrivo all’Hotel Schwarzenstein in Aurina, Alto Adige" at bounding box center [630, 234] width 584 height 69
click at [692, 155] on div "Arrivo all’Hotel Schwarzenstein in Aurina, Alto Adige E non vorrete più andare …" at bounding box center [629, 281] width 1258 height 271
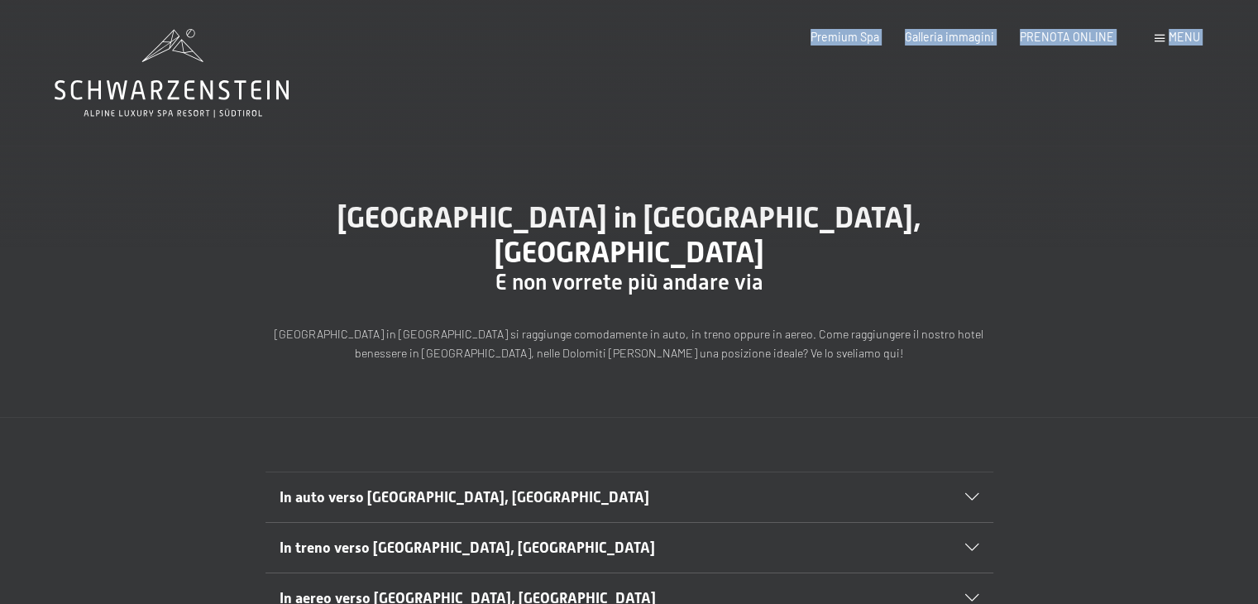
drag, startPoint x: 50, startPoint y: 84, endPoint x: 106, endPoint y: 93, distance: 56.2
click at [1175, 36] on span "Menu" at bounding box center [1184, 37] width 31 height 14
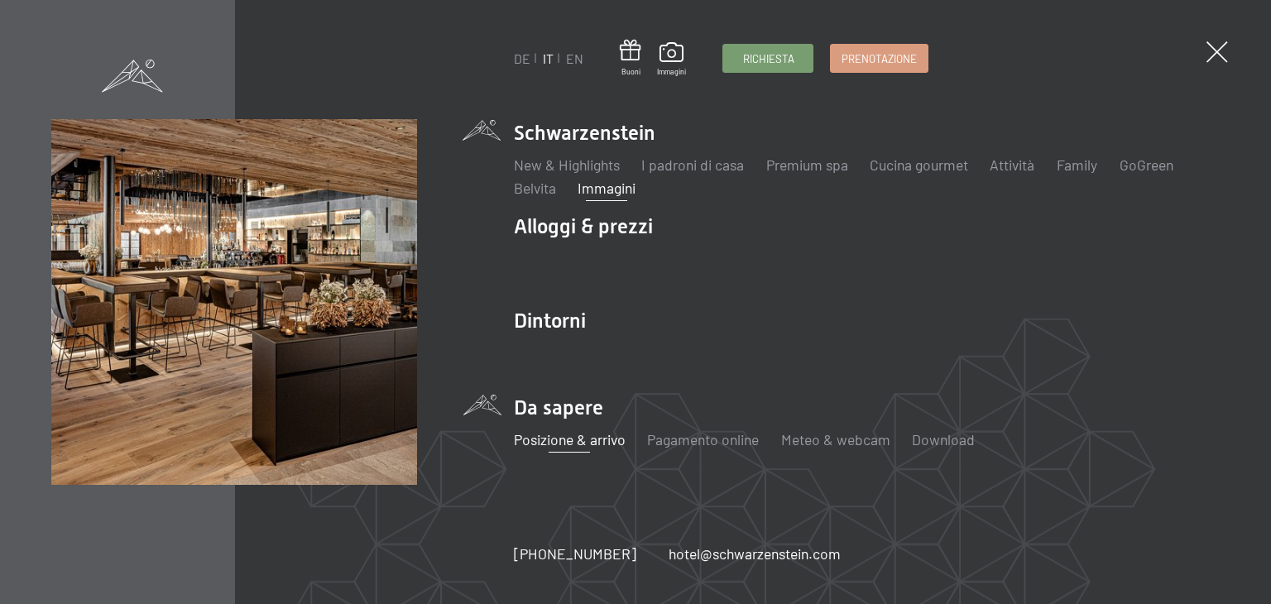
click at [614, 185] on link "Immagini" at bounding box center [606, 188] width 58 height 18
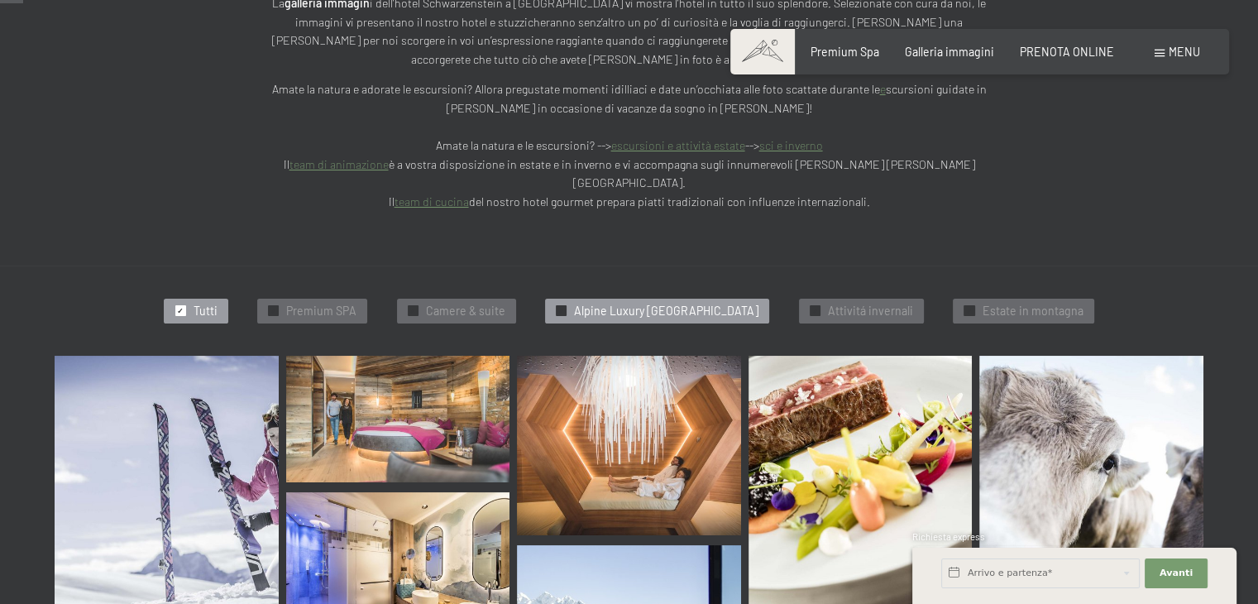
click at [725, 303] on span "Alpine Luxury [GEOGRAPHIC_DATA]" at bounding box center [666, 311] width 184 height 17
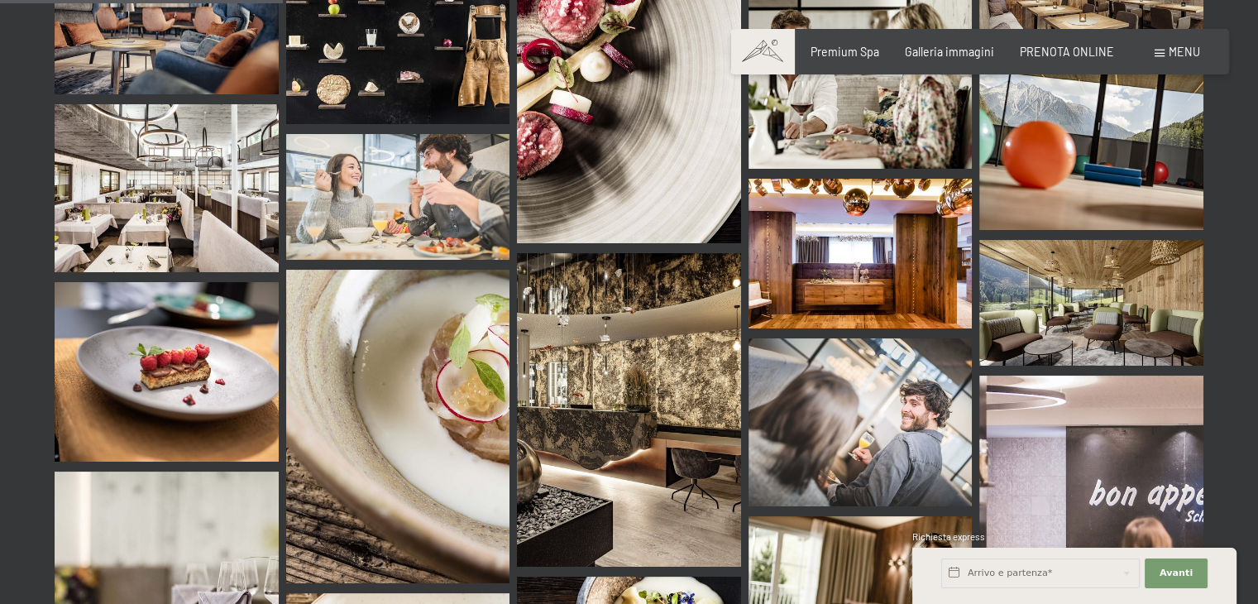
scroll to position [745, 0]
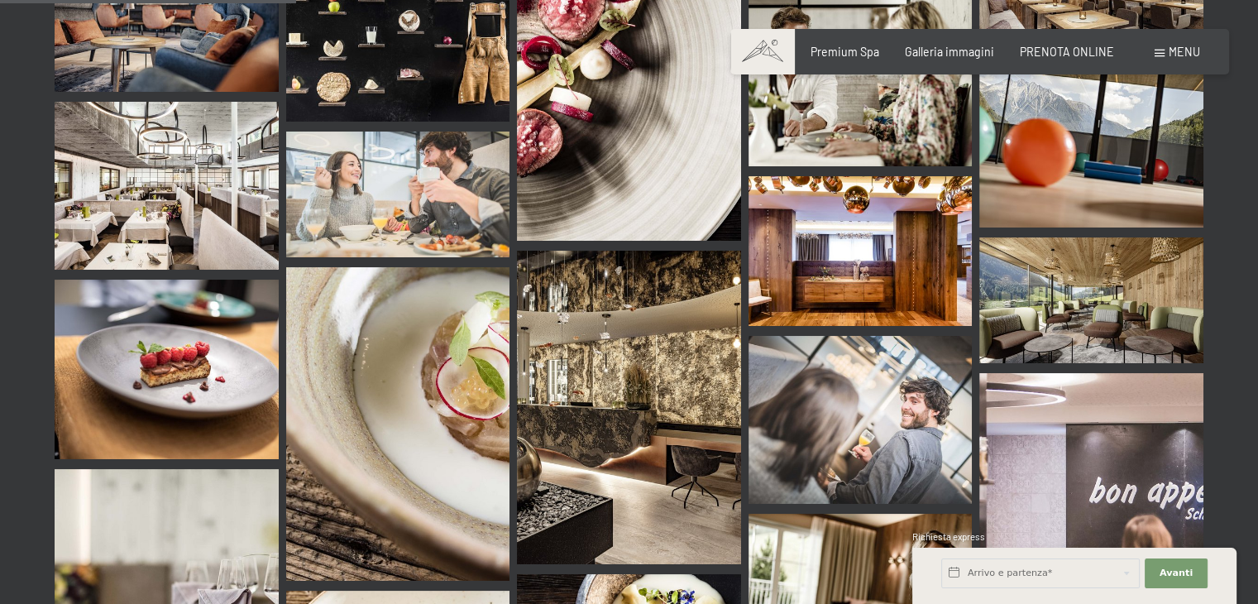
click at [1032, 237] on img at bounding box center [1091, 300] width 224 height 126
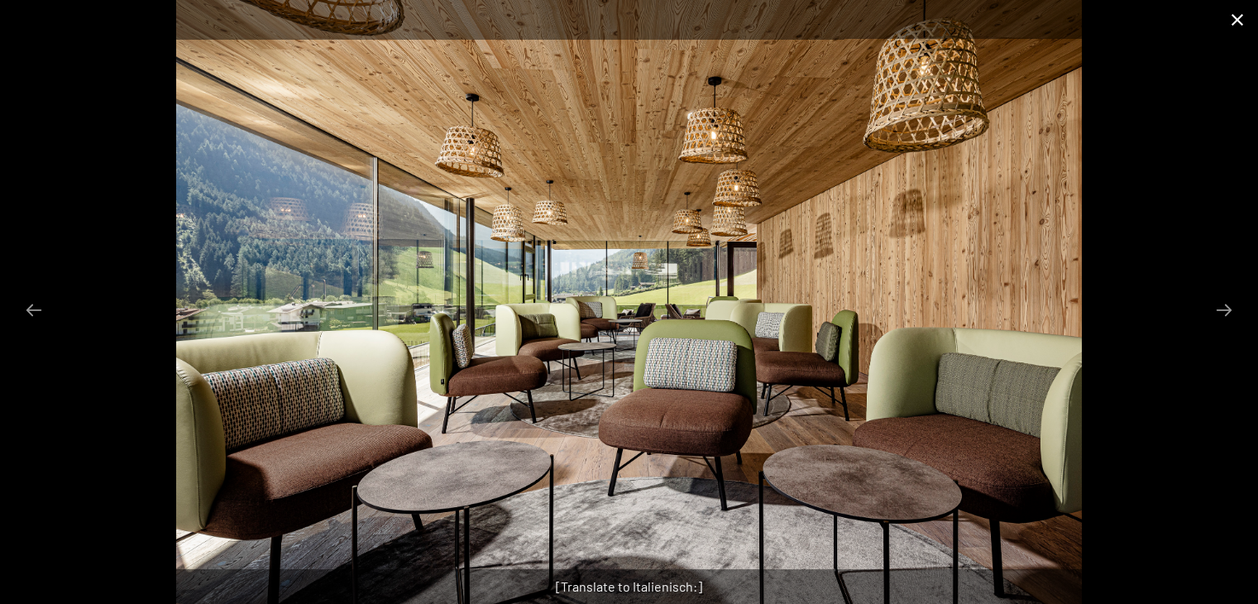
click at [1234, 12] on button "Close gallery" at bounding box center [1237, 19] width 41 height 39
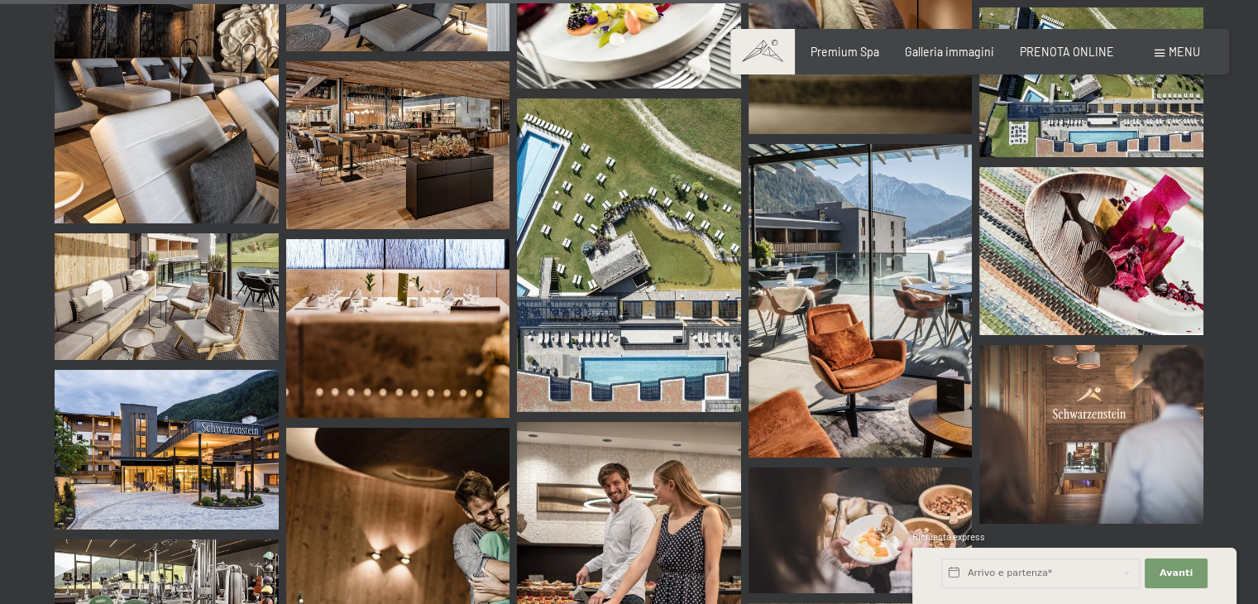
scroll to position [1985, 0]
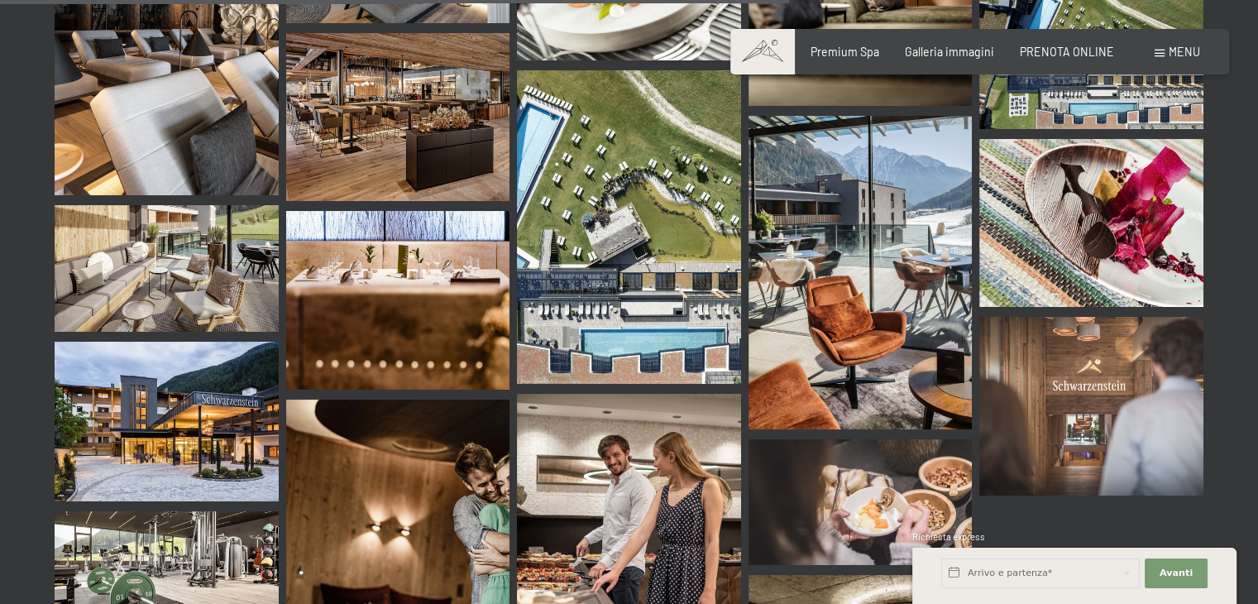
click at [208, 364] on img at bounding box center [167, 422] width 224 height 160
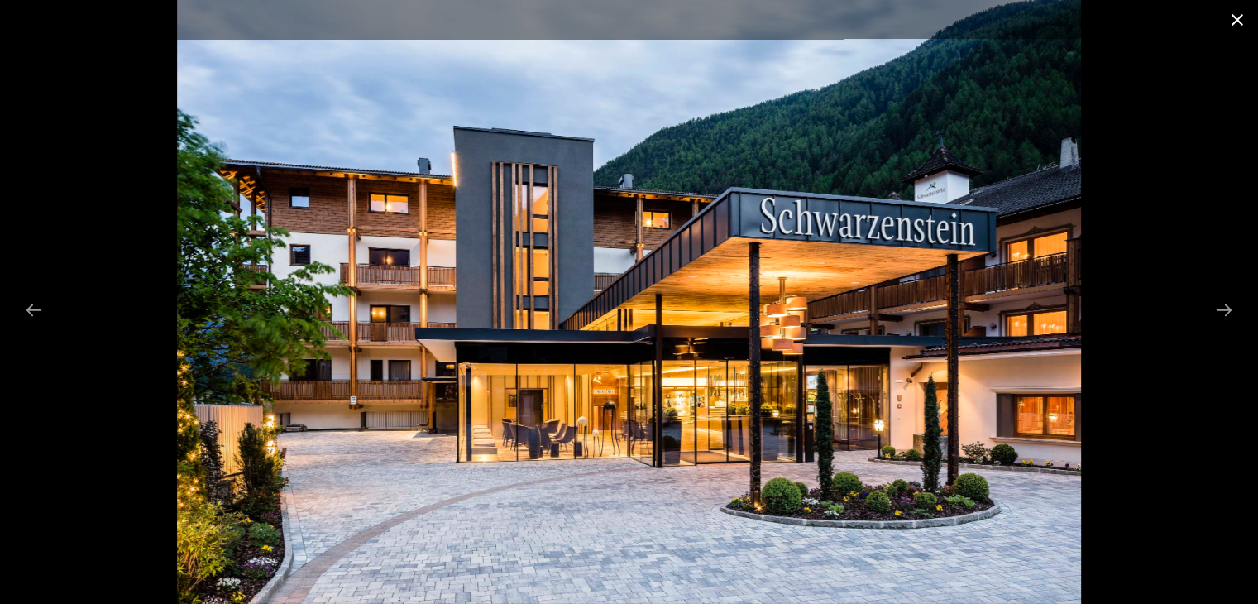
click at [1238, 14] on button "Close gallery" at bounding box center [1237, 19] width 41 height 39
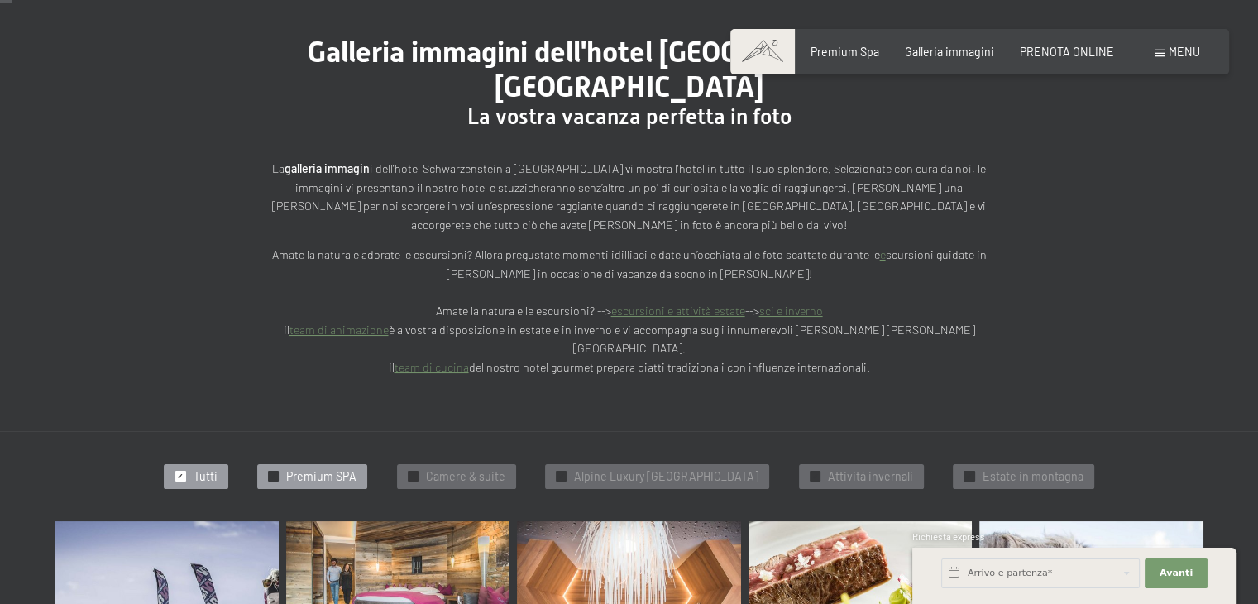
click at [333, 468] on span "Premium SPA" at bounding box center [321, 476] width 70 height 17
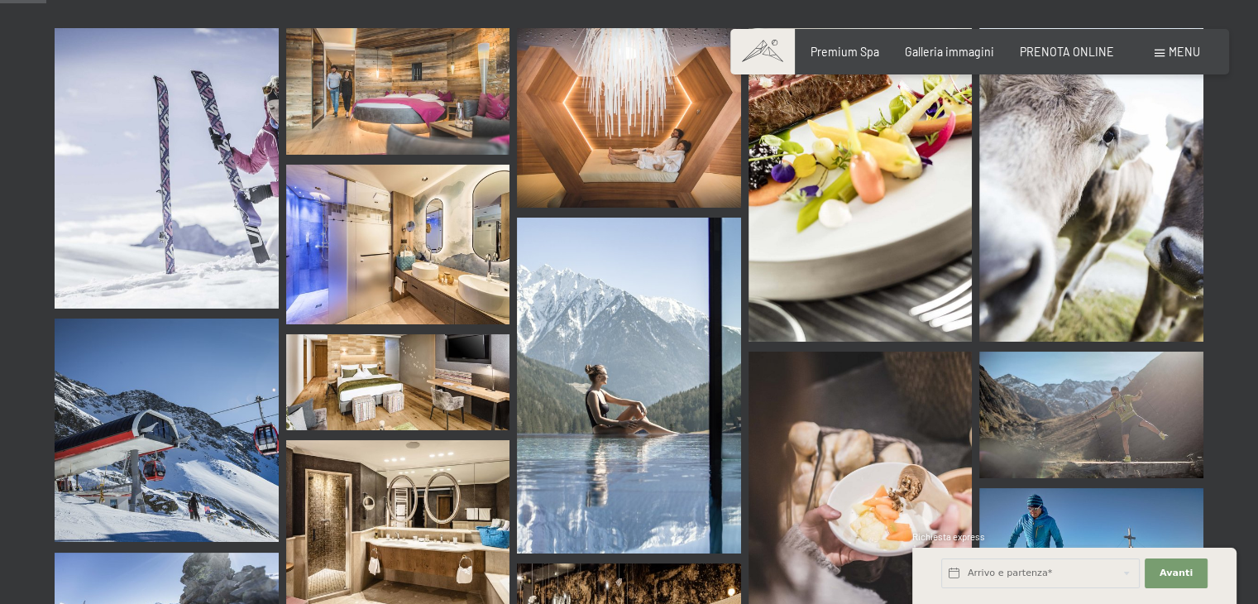
scroll to position [662, 0]
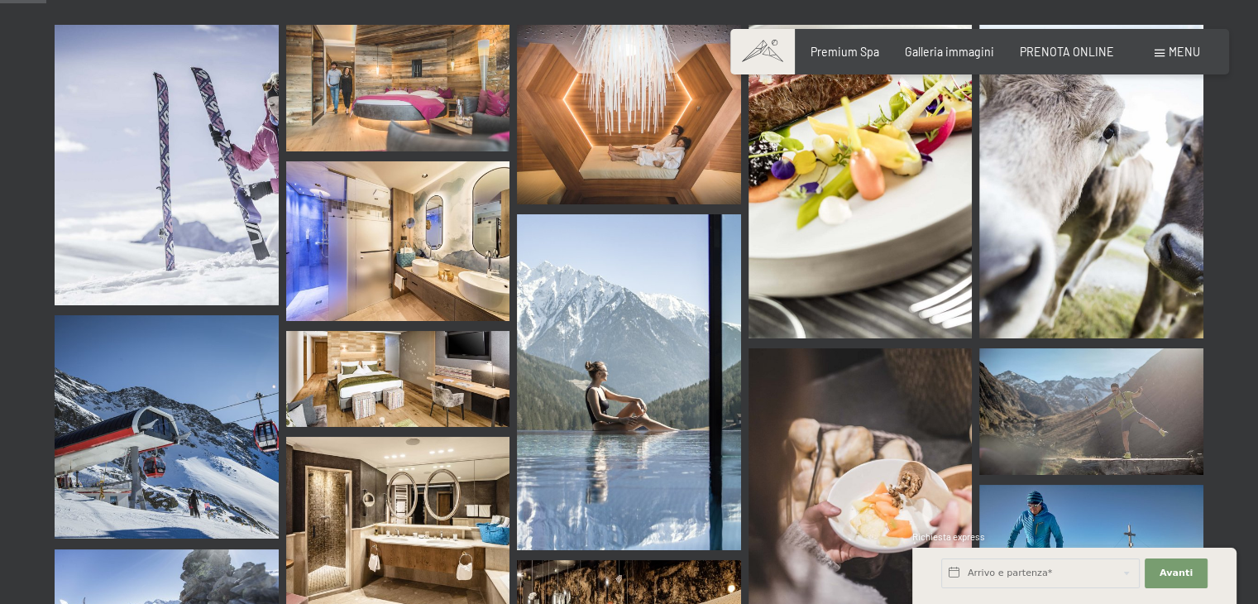
click at [400, 338] on img at bounding box center [398, 379] width 224 height 96
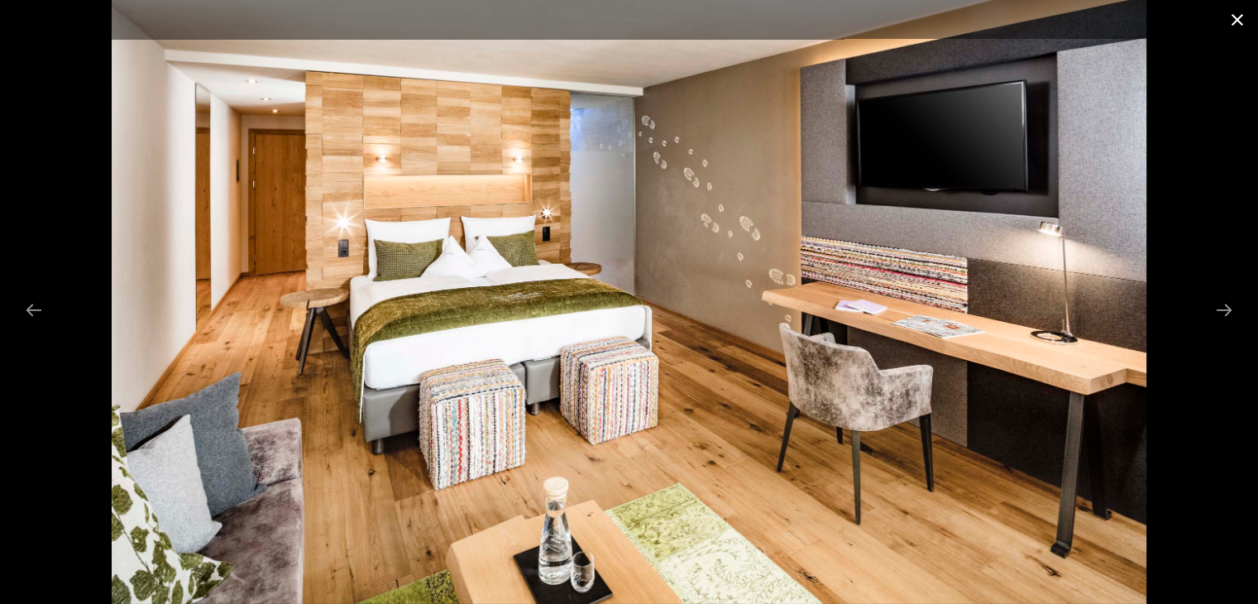
click at [1236, 17] on button "Close gallery" at bounding box center [1237, 19] width 41 height 39
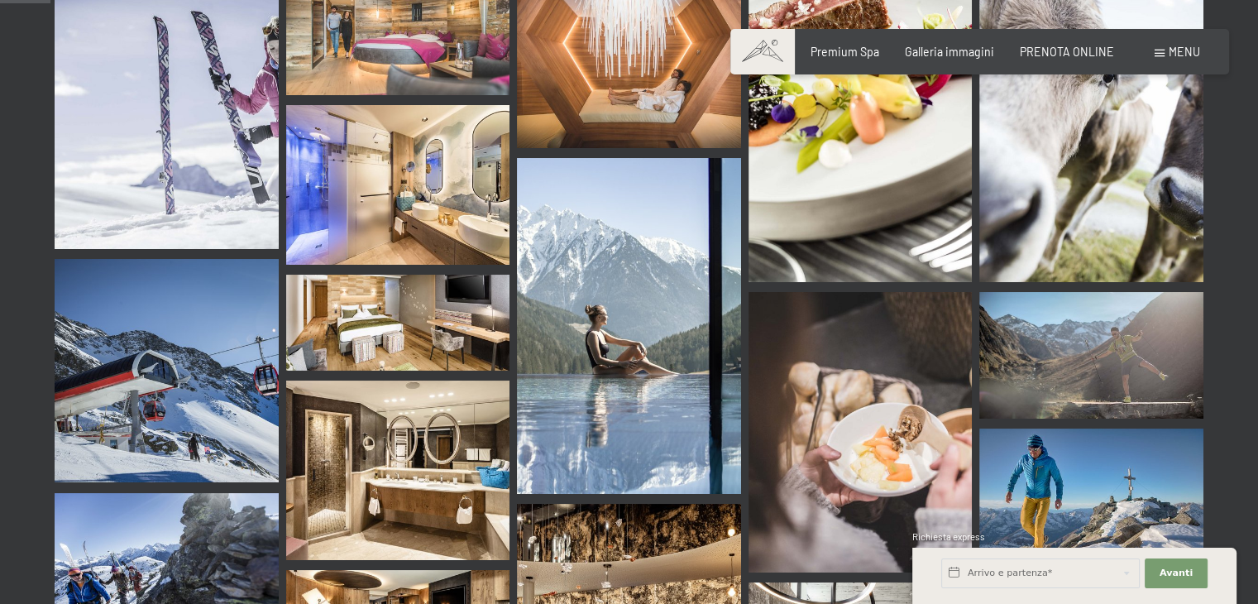
scroll to position [745, 0]
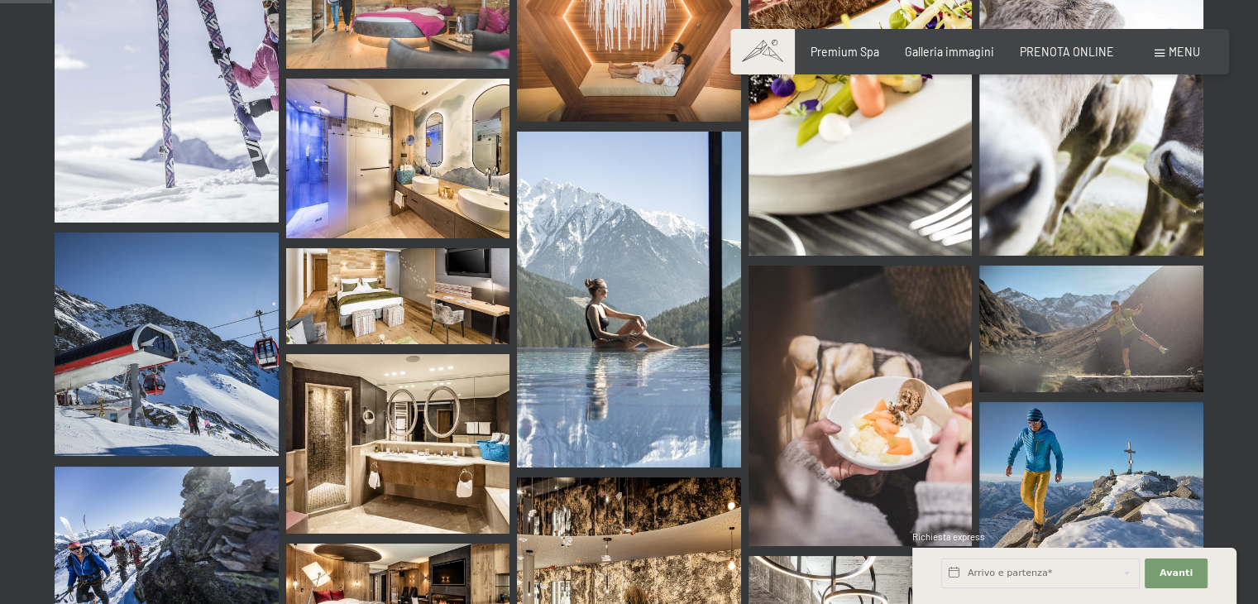
click at [612, 253] on img at bounding box center [629, 300] width 224 height 336
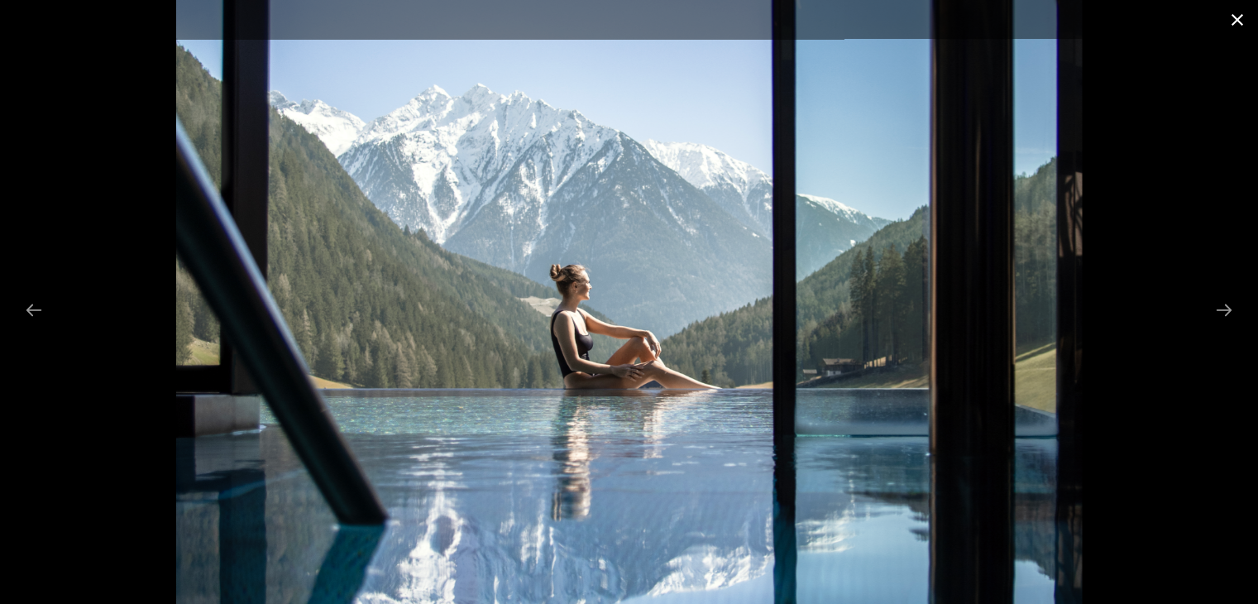
click at [1232, 18] on button "Close gallery" at bounding box center [1237, 19] width 41 height 39
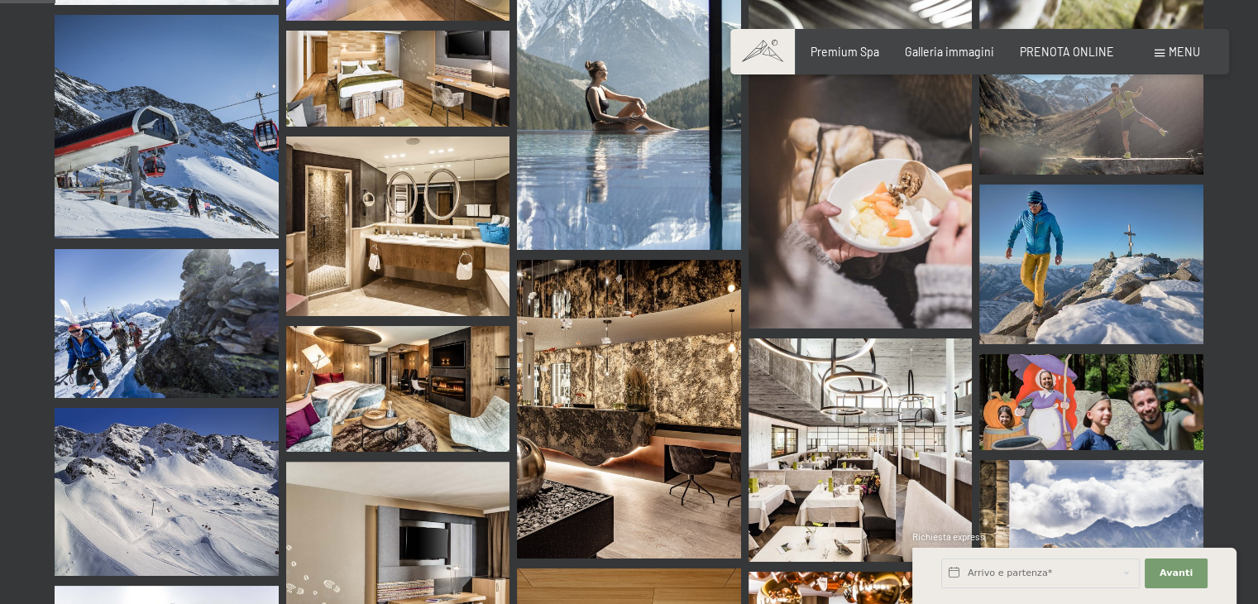
scroll to position [1241, 0]
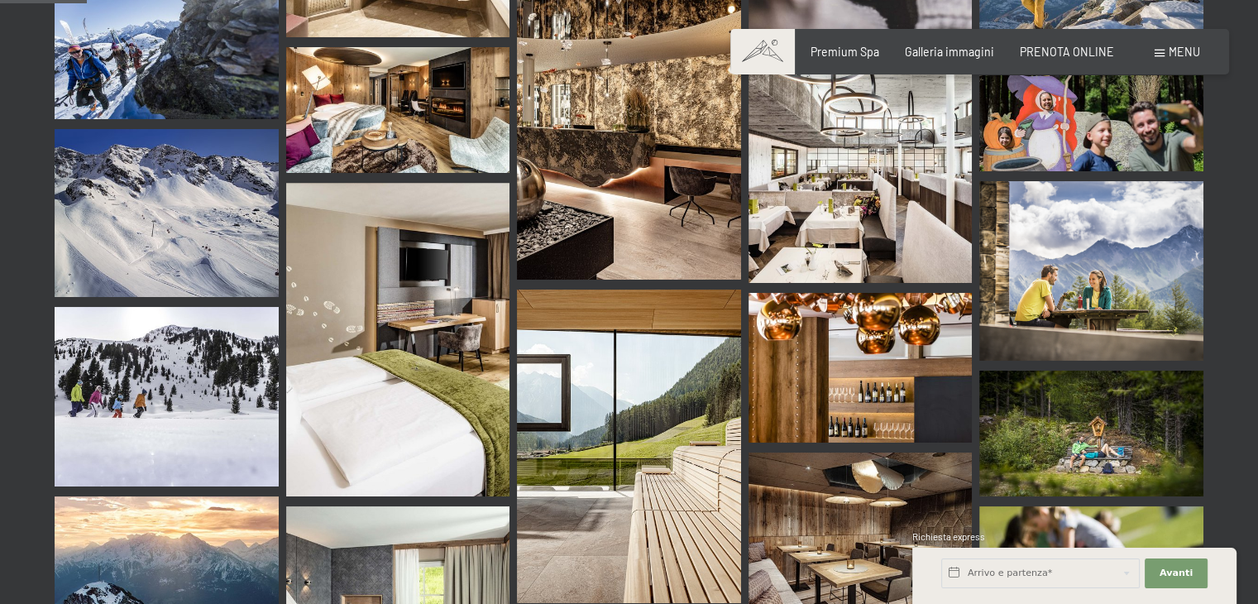
click at [658, 422] on img at bounding box center [629, 447] width 224 height 314
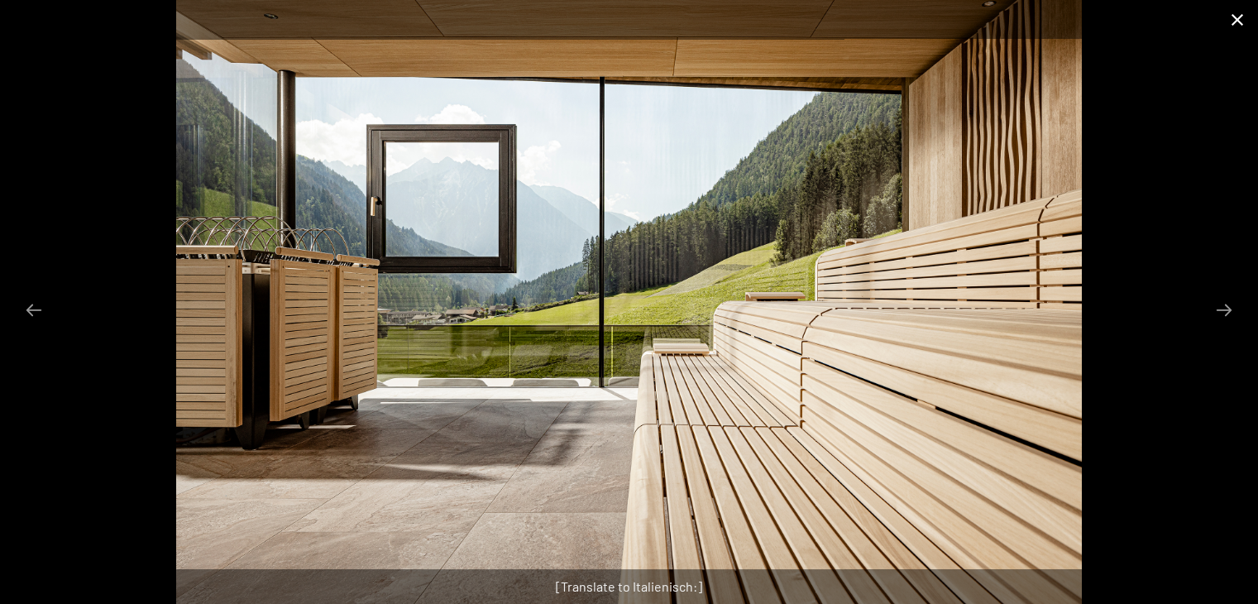
click at [1238, 17] on button "Close gallery" at bounding box center [1237, 19] width 41 height 39
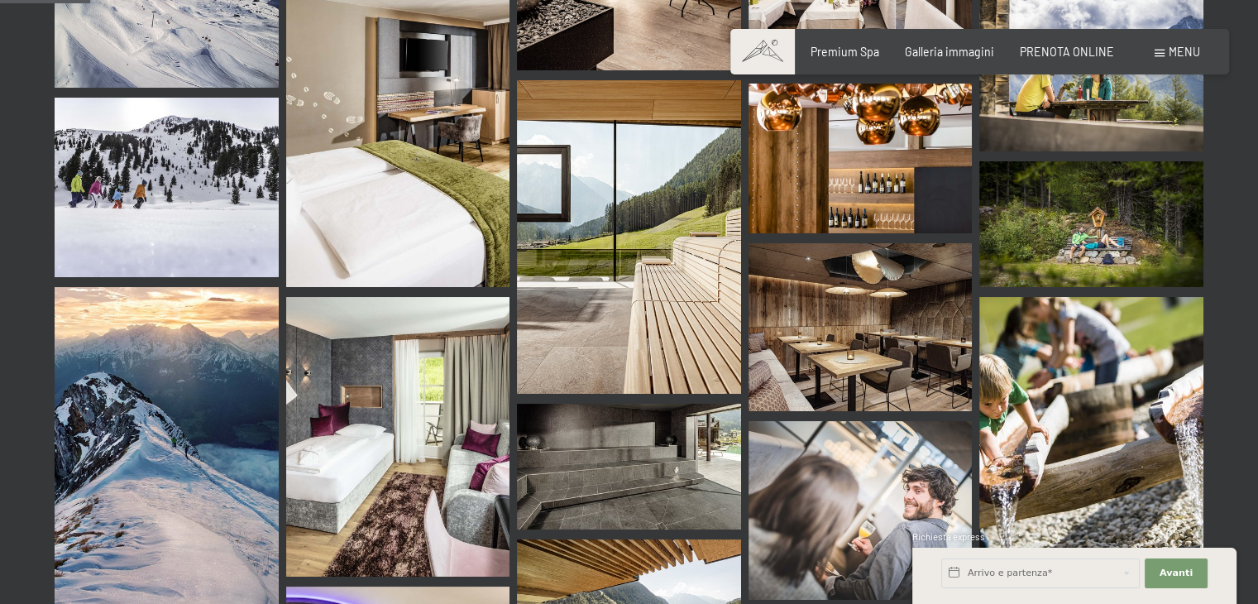
scroll to position [1654, 0]
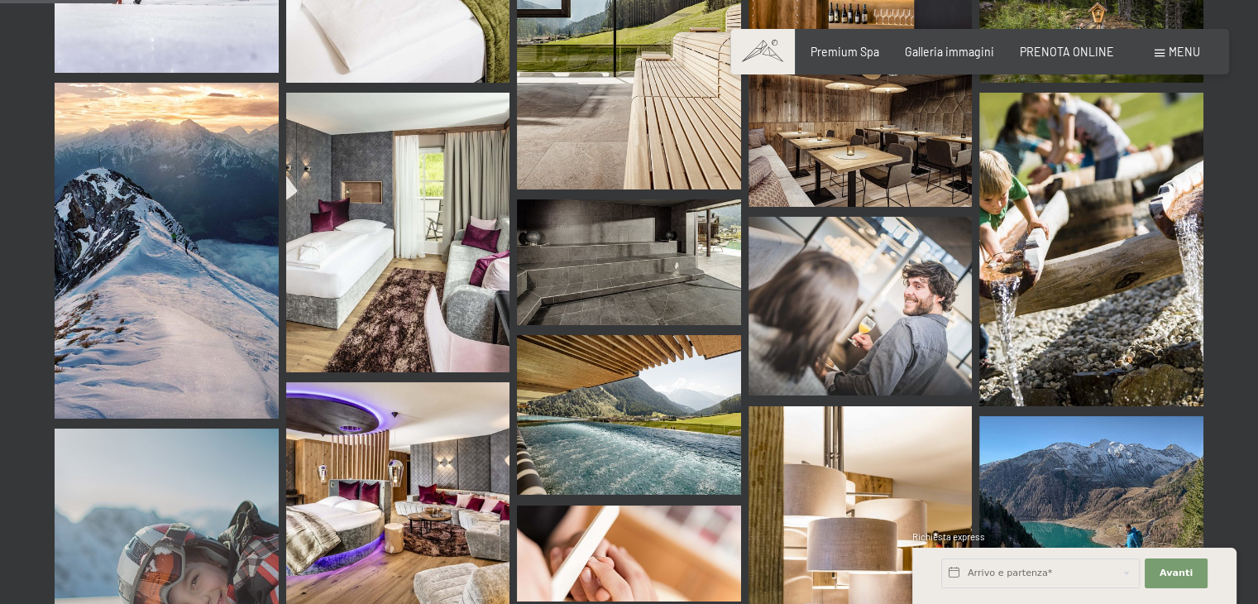
click at [643, 350] on img at bounding box center [629, 415] width 224 height 160
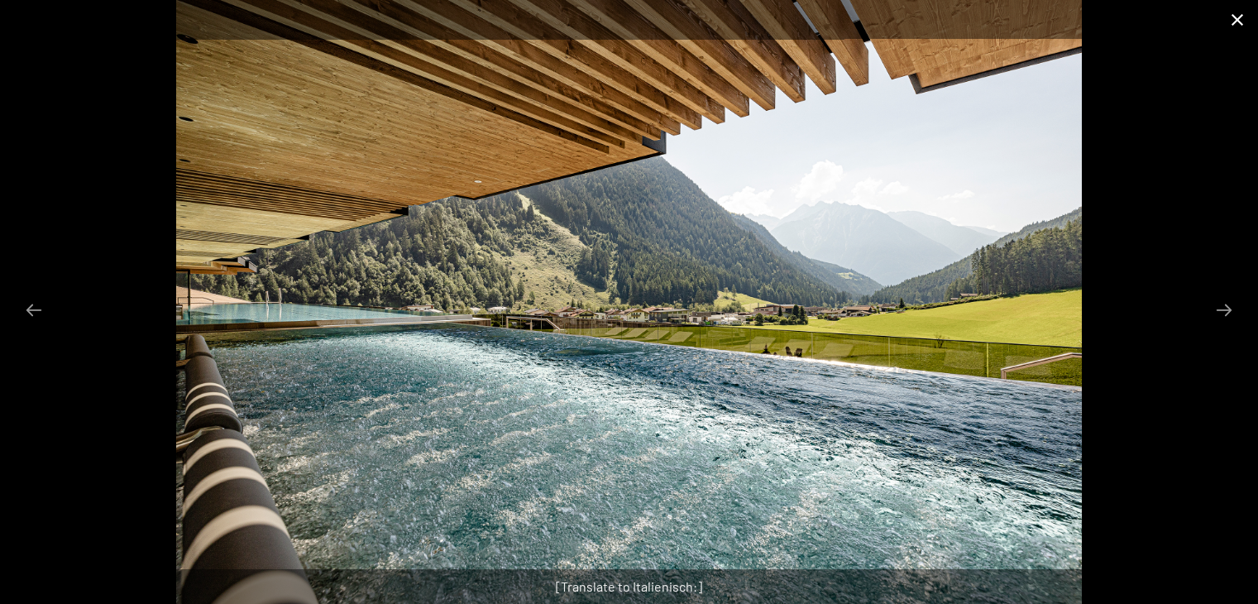
click at [1240, 14] on button "Close gallery" at bounding box center [1237, 19] width 41 height 39
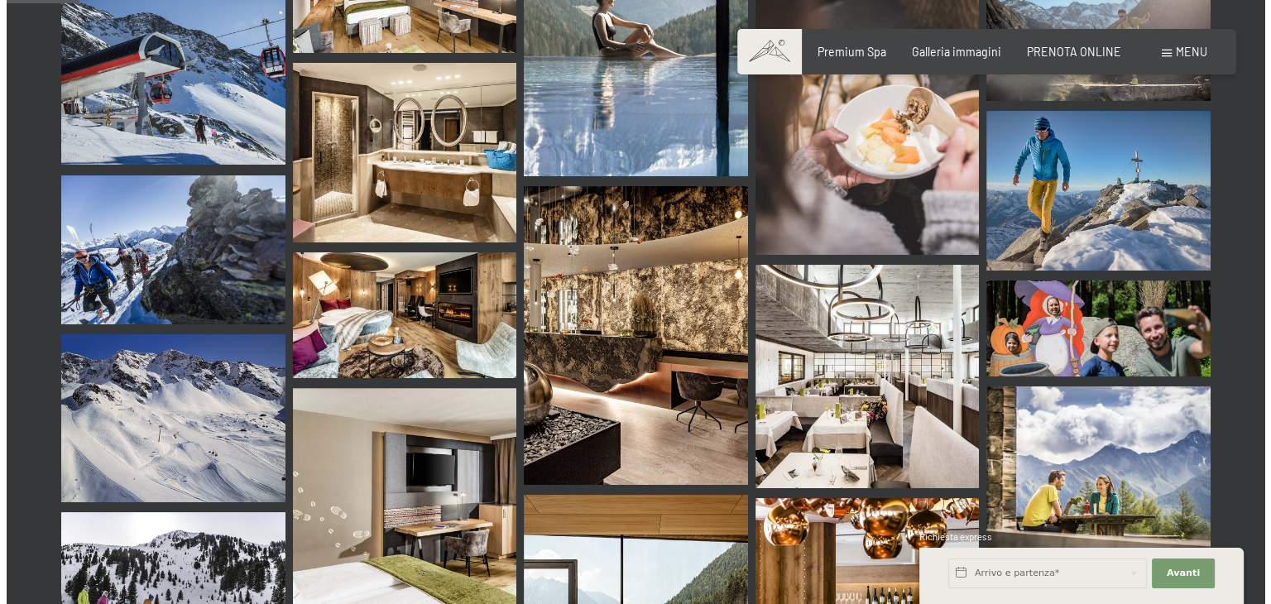
scroll to position [827, 0]
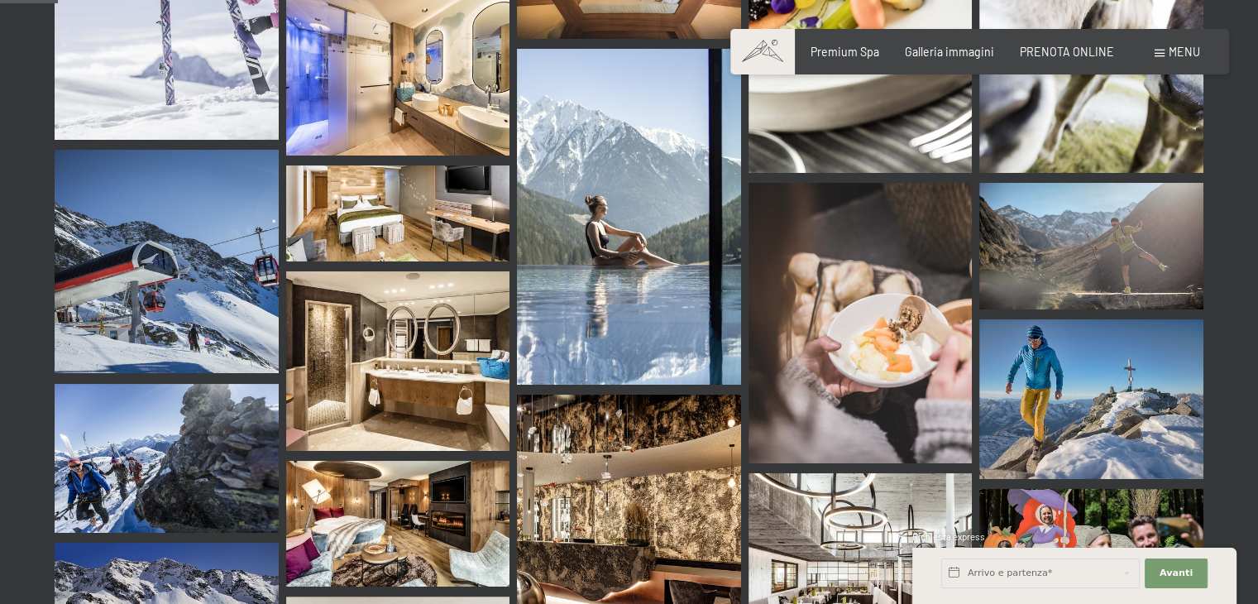
click at [1152, 45] on div "Prenotazione Richiesta Premium Spa Galleria immagini PRENOTA ONLINE Menu DE IT …" at bounding box center [979, 52] width 440 height 17
click at [1161, 46] on div "Menu" at bounding box center [1177, 52] width 45 height 17
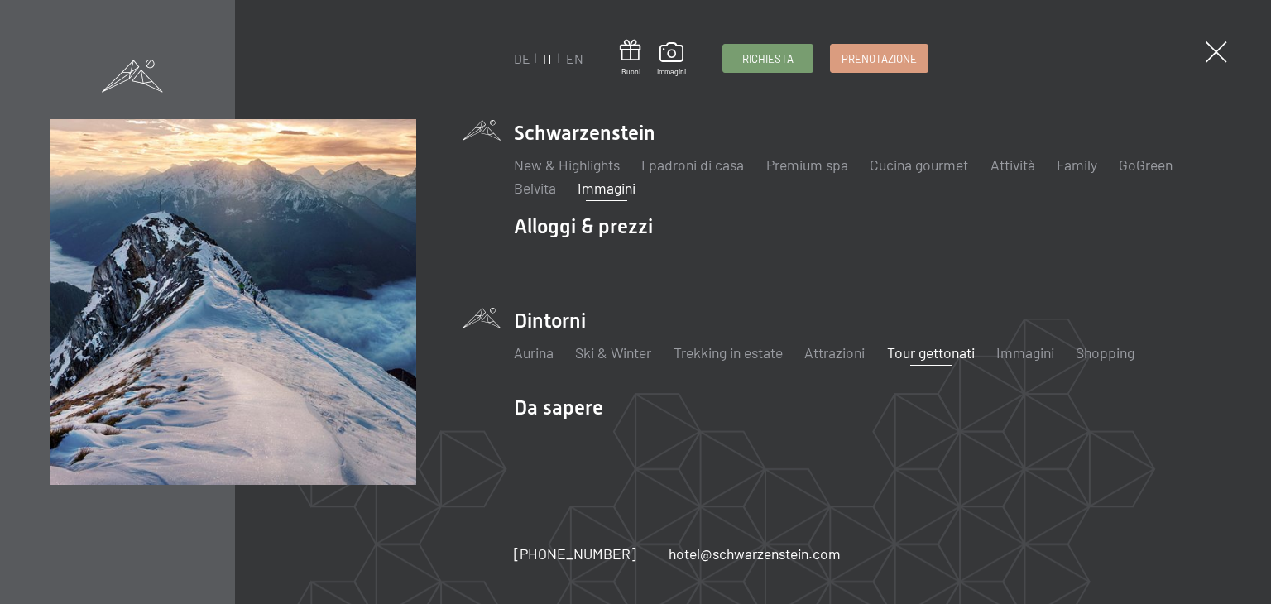
click at [950, 362] on link "Tour gettonati" at bounding box center [931, 352] width 88 height 18
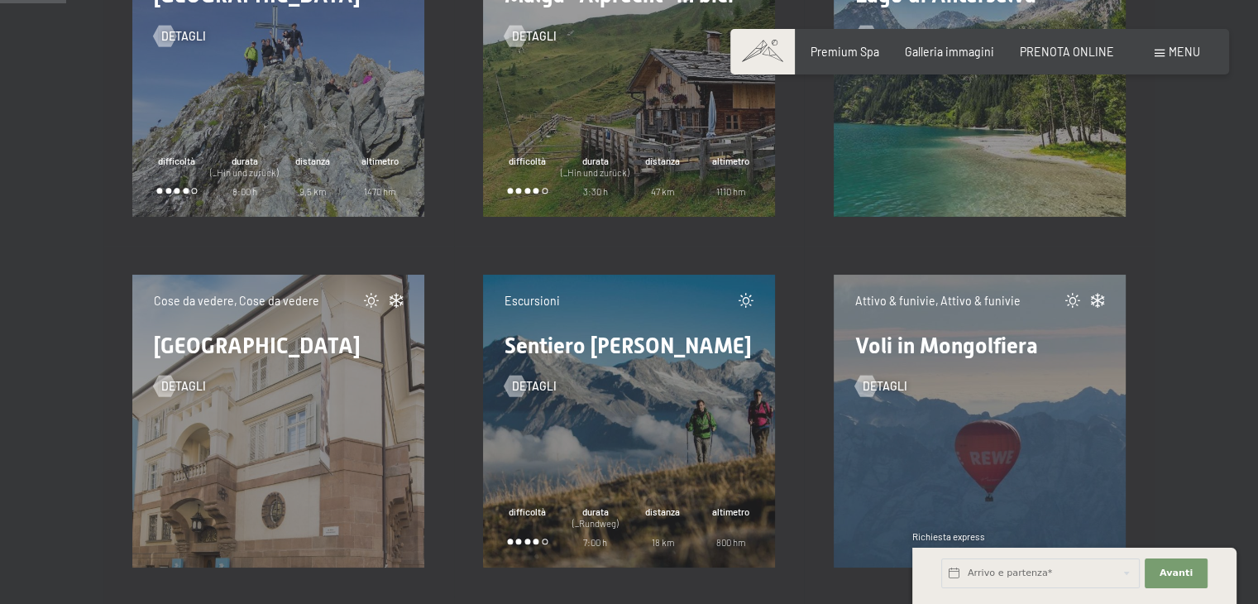
scroll to position [1075, 0]
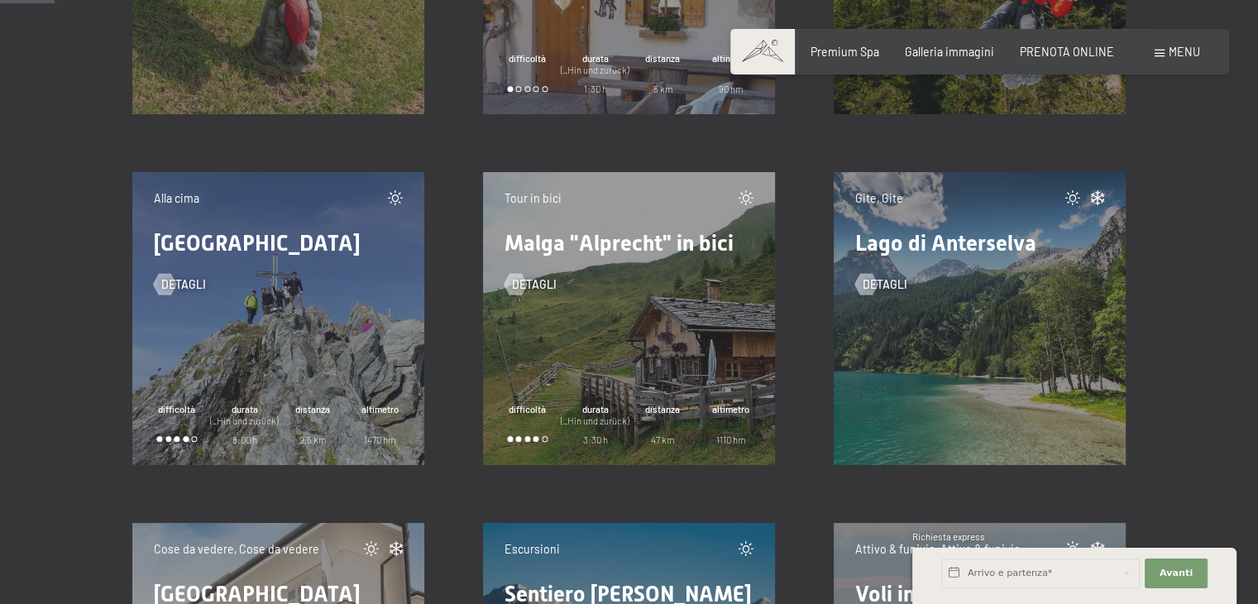
click at [967, 335] on div "Gite, Gite Lago di Anterselva detagli" at bounding box center [980, 318] width 292 height 292
click at [885, 284] on span "detagli" at bounding box center [901, 284] width 45 height 17
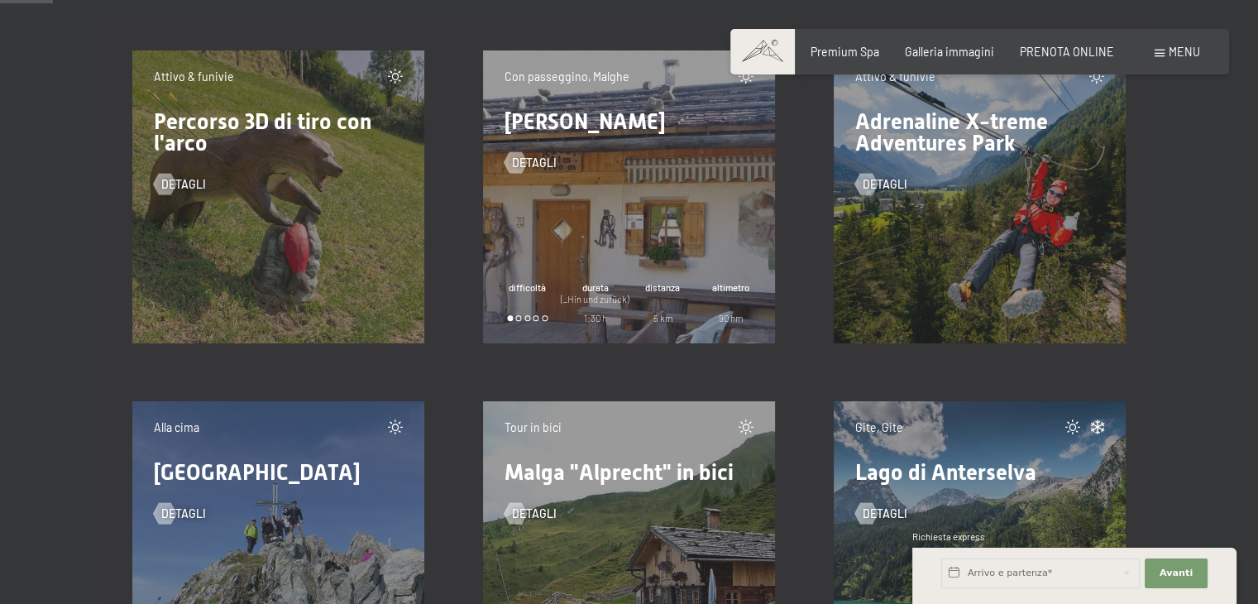
scroll to position [745, 0]
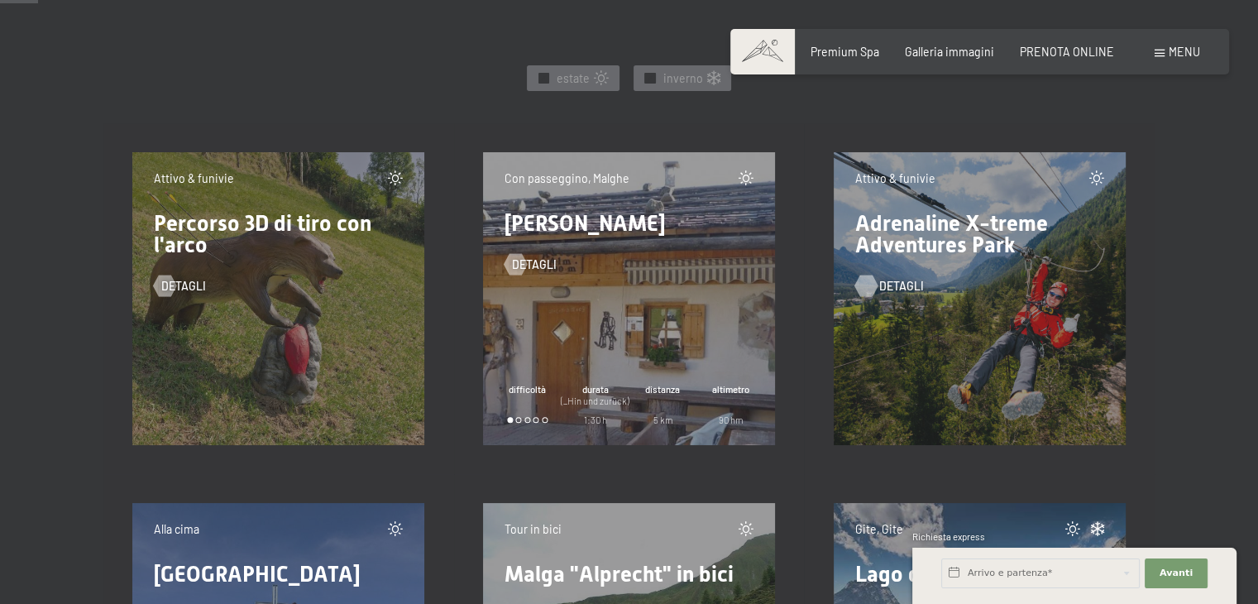
click at [881, 285] on span "detagli" at bounding box center [901, 286] width 45 height 17
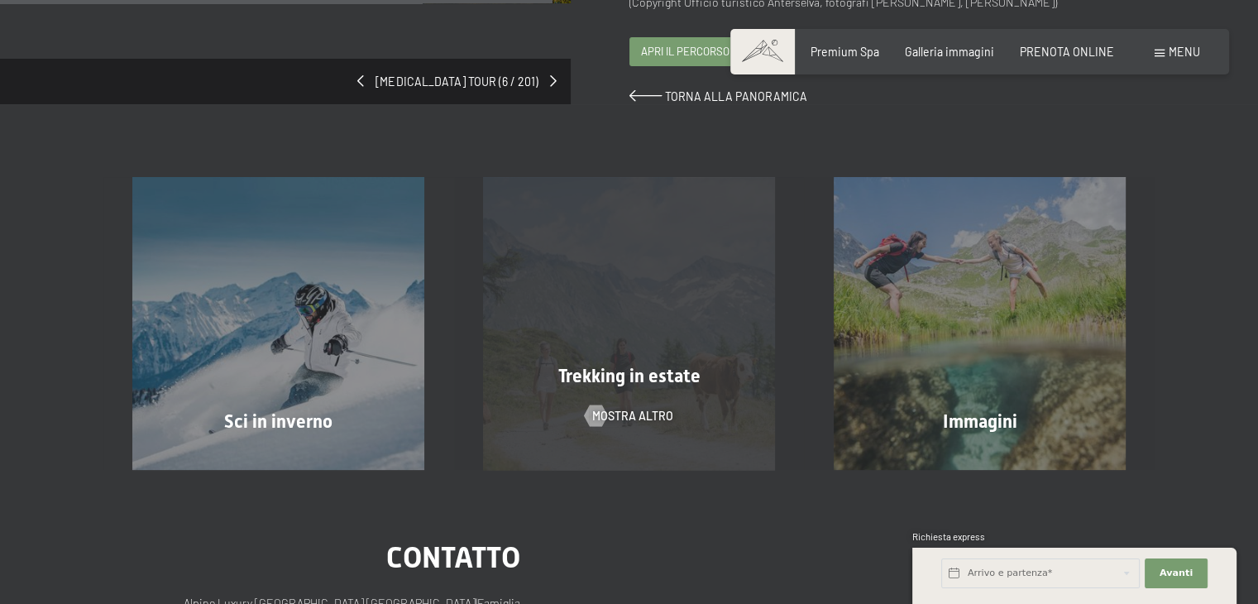
scroll to position [414, 0]
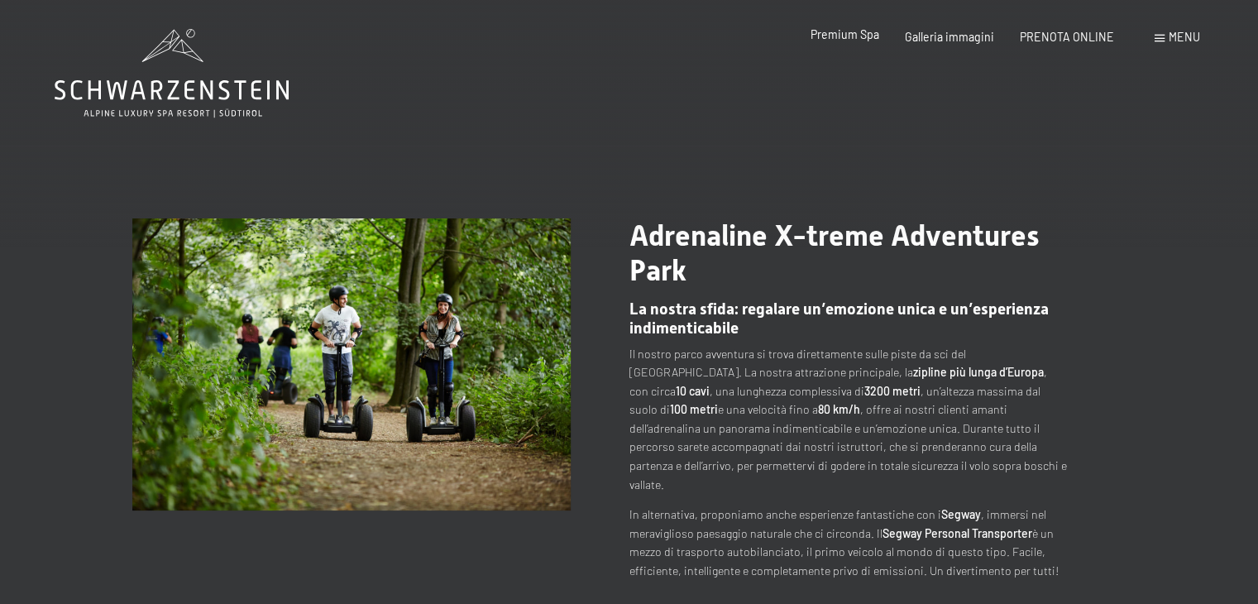
click at [857, 32] on span "Premium Spa" at bounding box center [845, 34] width 69 height 14
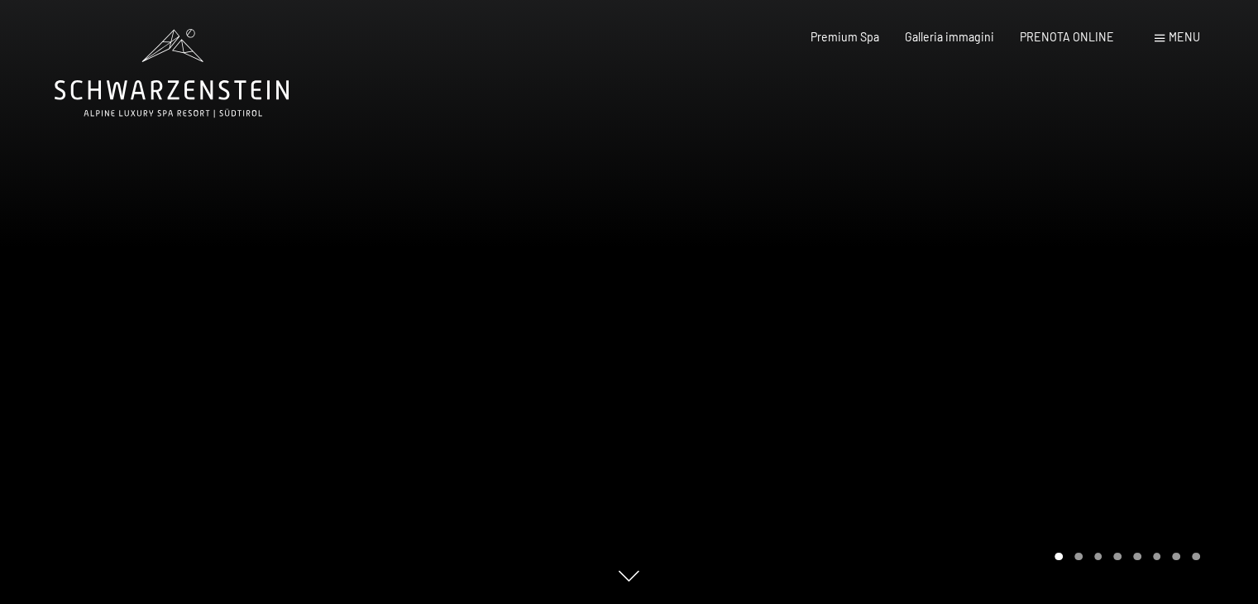
click at [1158, 32] on div "Menu" at bounding box center [1177, 37] width 45 height 17
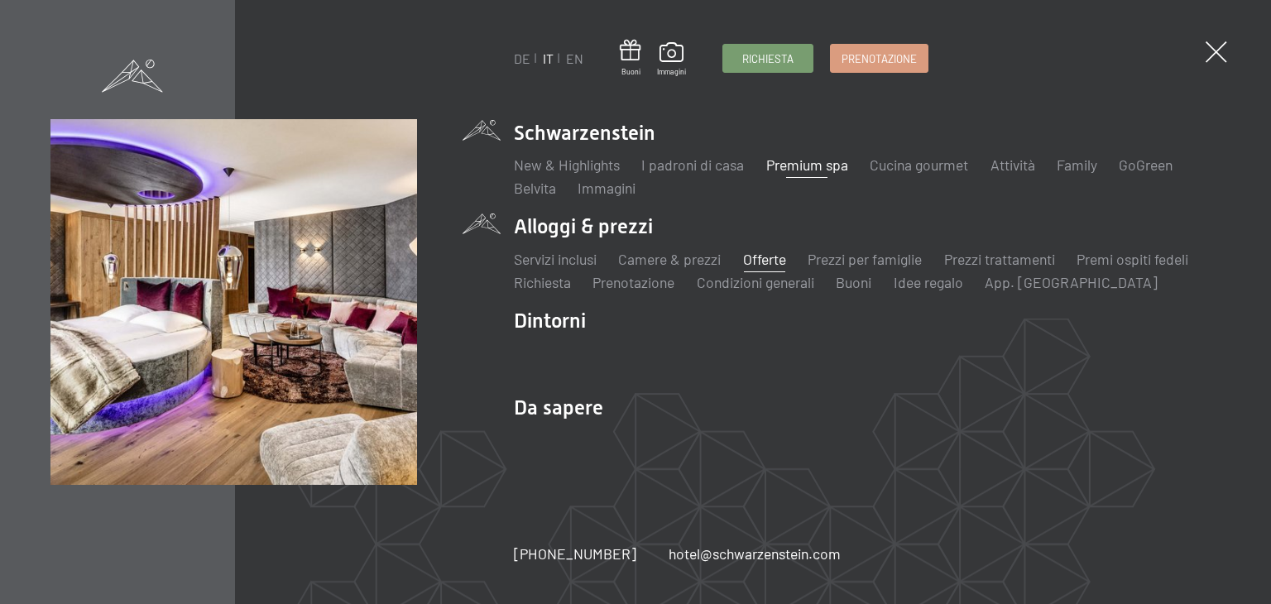
click at [767, 256] on link "Offerte" at bounding box center [764, 259] width 43 height 18
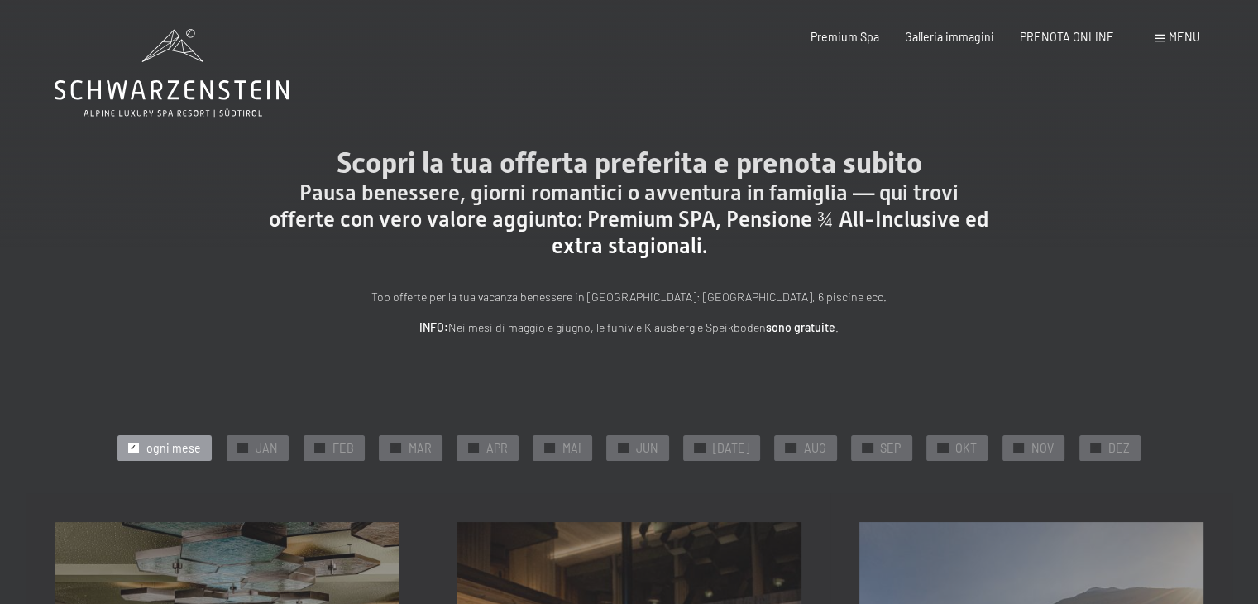
click at [136, 83] on icon at bounding box center [172, 90] width 234 height 20
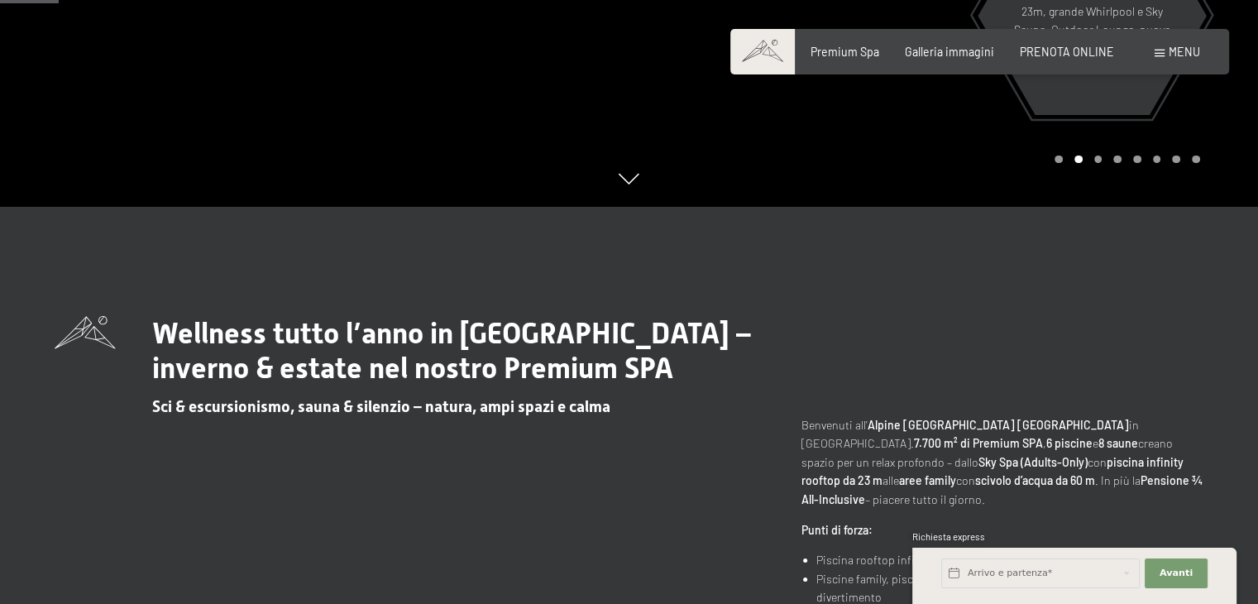
scroll to position [414, 0]
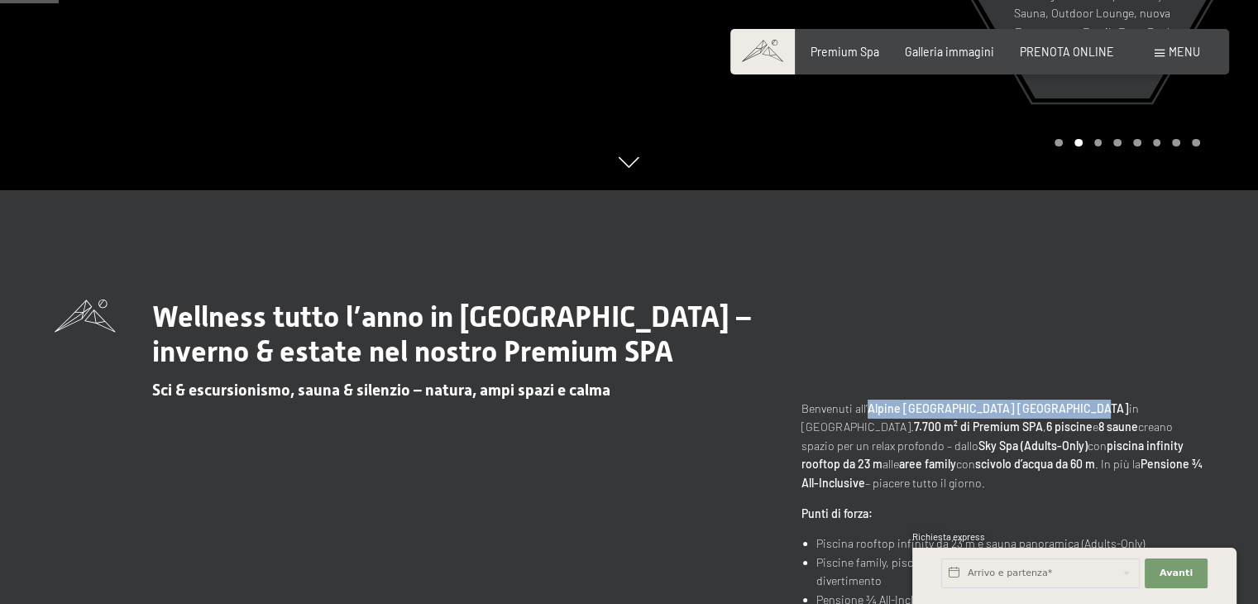
drag, startPoint x: 867, startPoint y: 409, endPoint x: 1079, endPoint y: 411, distance: 211.8
click at [1079, 411] on p "Benvenuti all’ Alpine [GEOGRAPHIC_DATA] Schwarzenstein in [GEOGRAPHIC_DATA]. 7.…" at bounding box center [1003, 446] width 402 height 93
copy strong "Alpine [GEOGRAPHIC_DATA] [GEOGRAPHIC_DATA]"
